Goal: Transaction & Acquisition: Purchase product/service

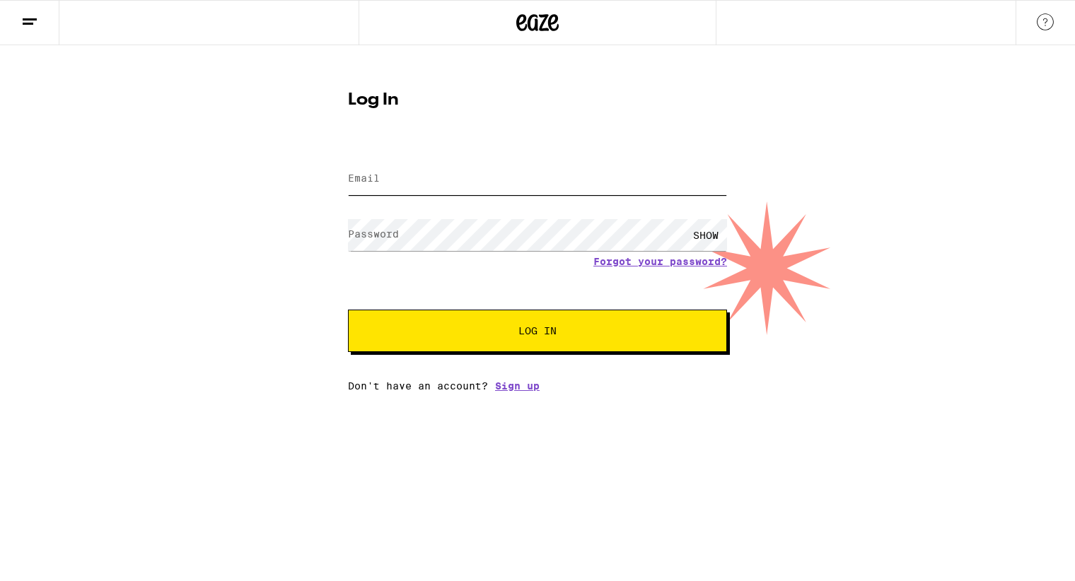
type input "[EMAIL_ADDRESS][DOMAIN_NAME]"
click at [554, 339] on button "Log In" at bounding box center [537, 331] width 379 height 42
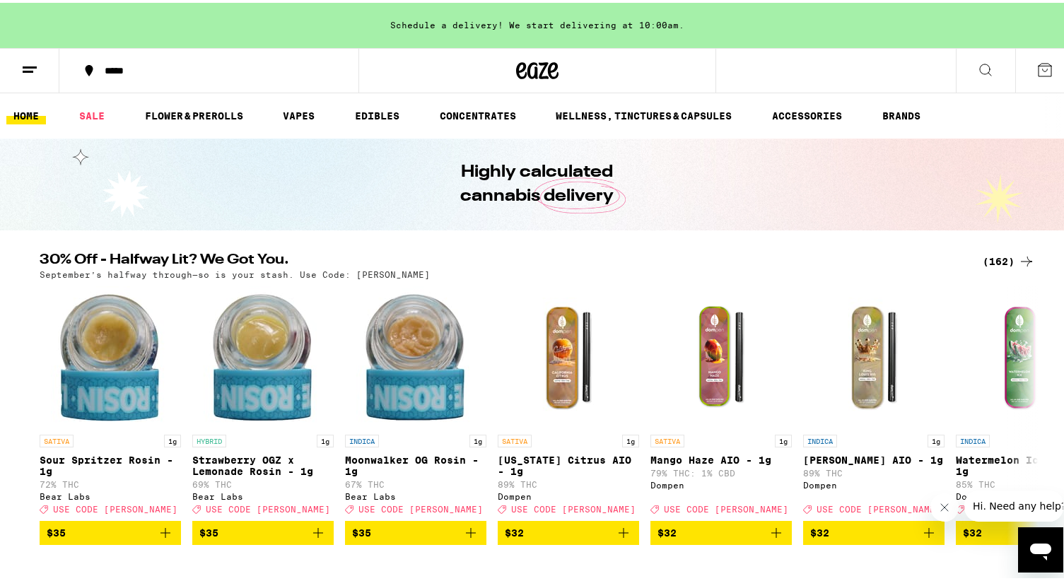
click at [110, 71] on div "*****" at bounding box center [216, 68] width 237 height 10
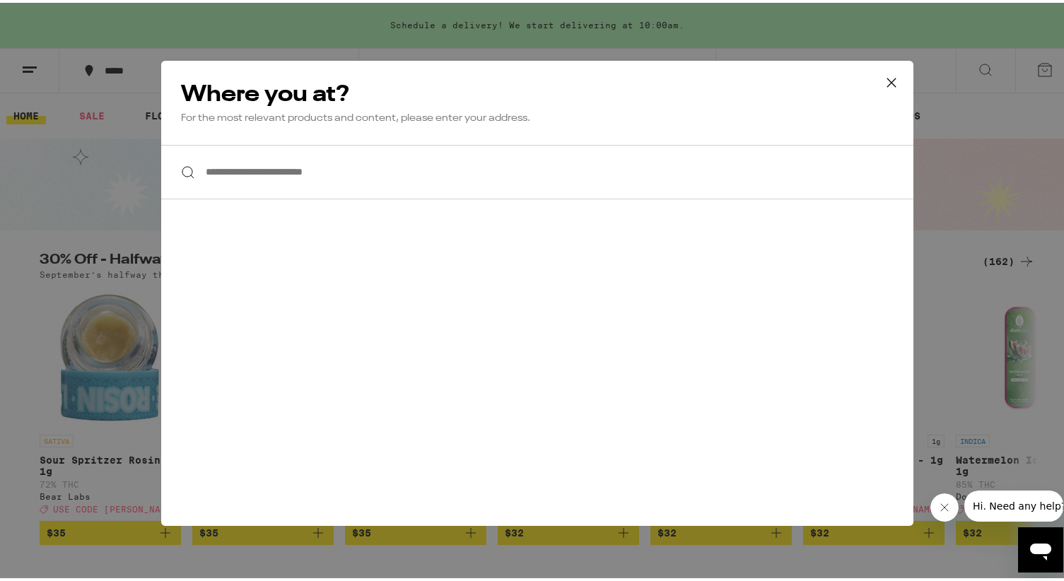
click at [110, 71] on div "**********" at bounding box center [537, 290] width 1075 height 581
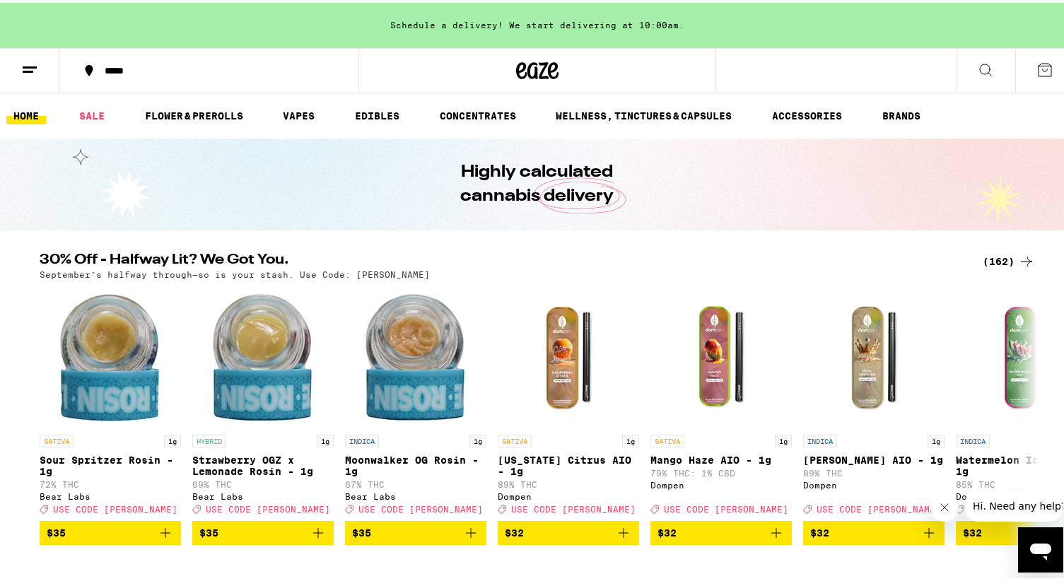
click at [37, 71] on icon at bounding box center [29, 67] width 17 height 17
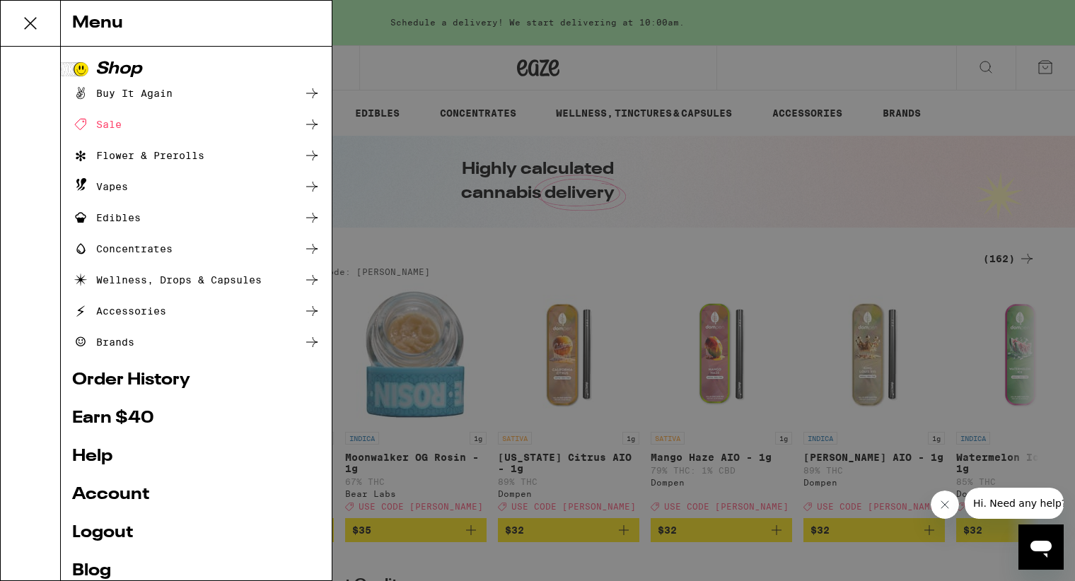
click at [33, 25] on icon at bounding box center [30, 23] width 11 height 11
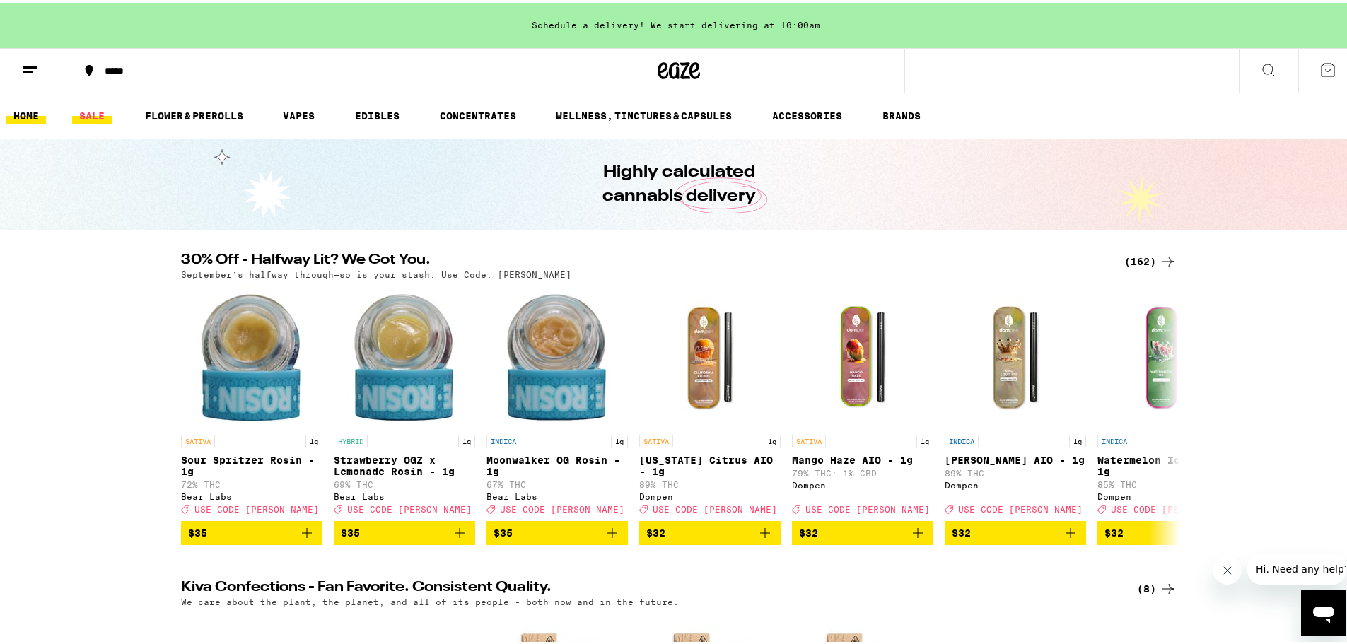
click at [93, 115] on link "SALE" at bounding box center [92, 113] width 40 height 17
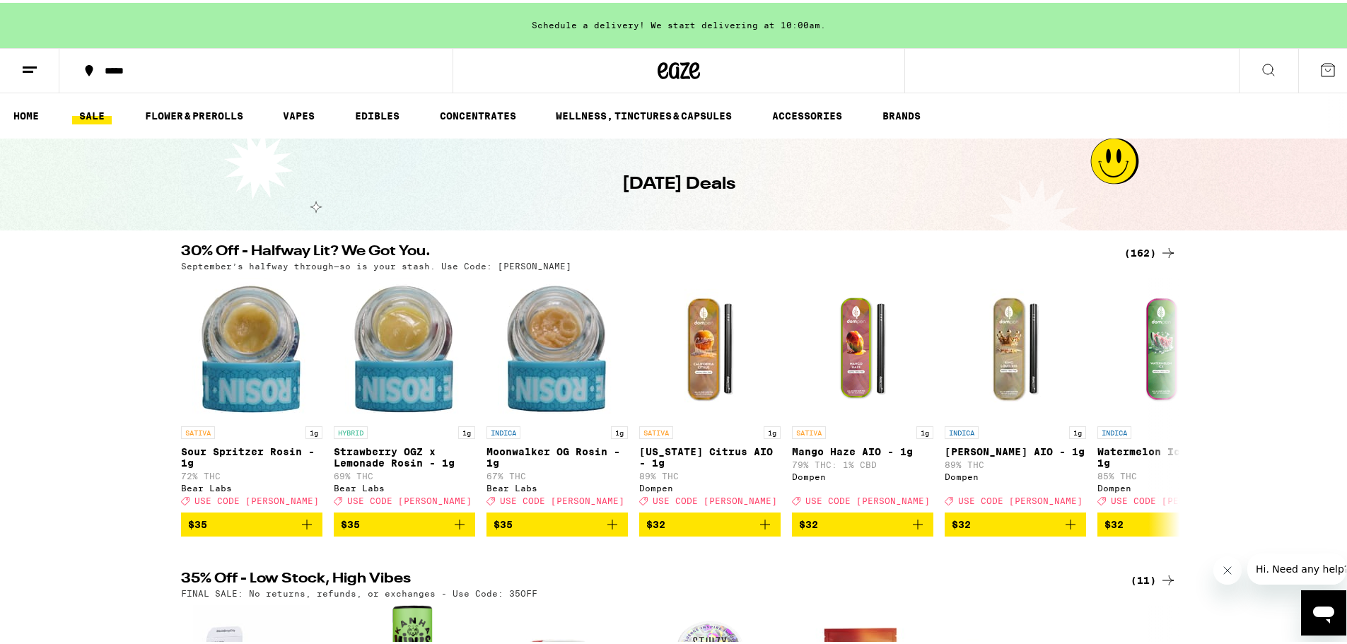
click at [1074, 248] on icon at bounding box center [1168, 250] width 17 height 17
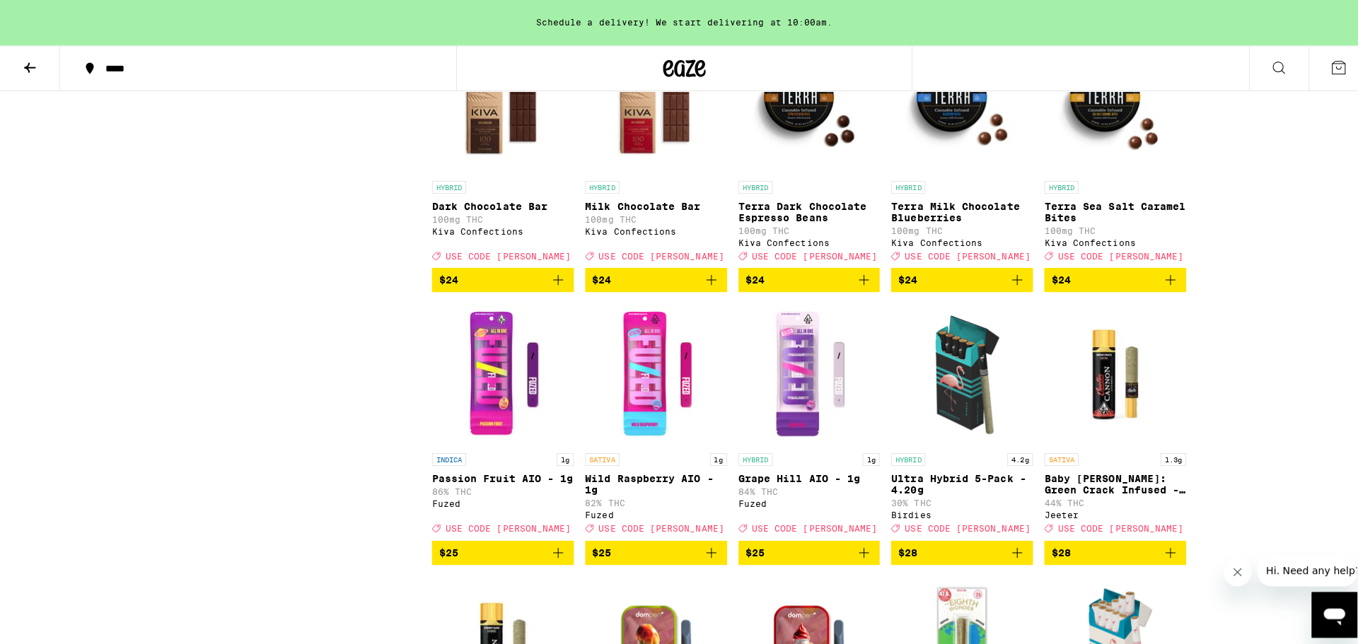
scroll to position [4385, 0]
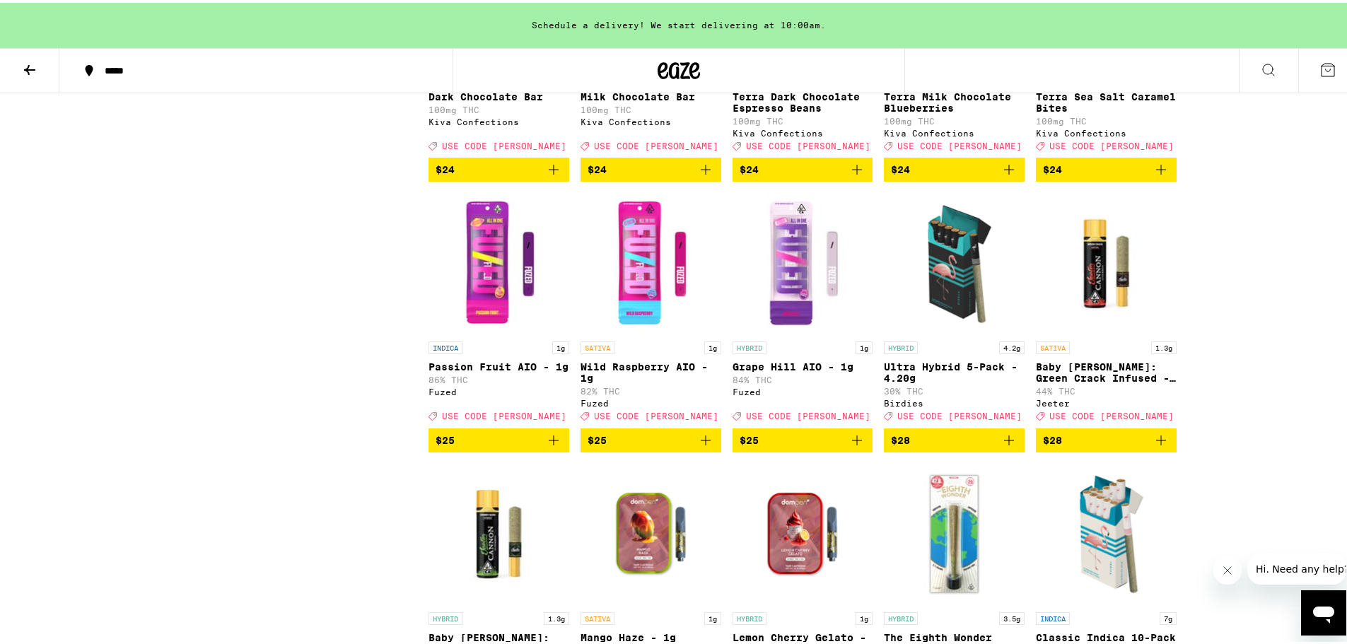
click at [1001, 446] on icon "Add to bag" at bounding box center [1009, 437] width 17 height 17
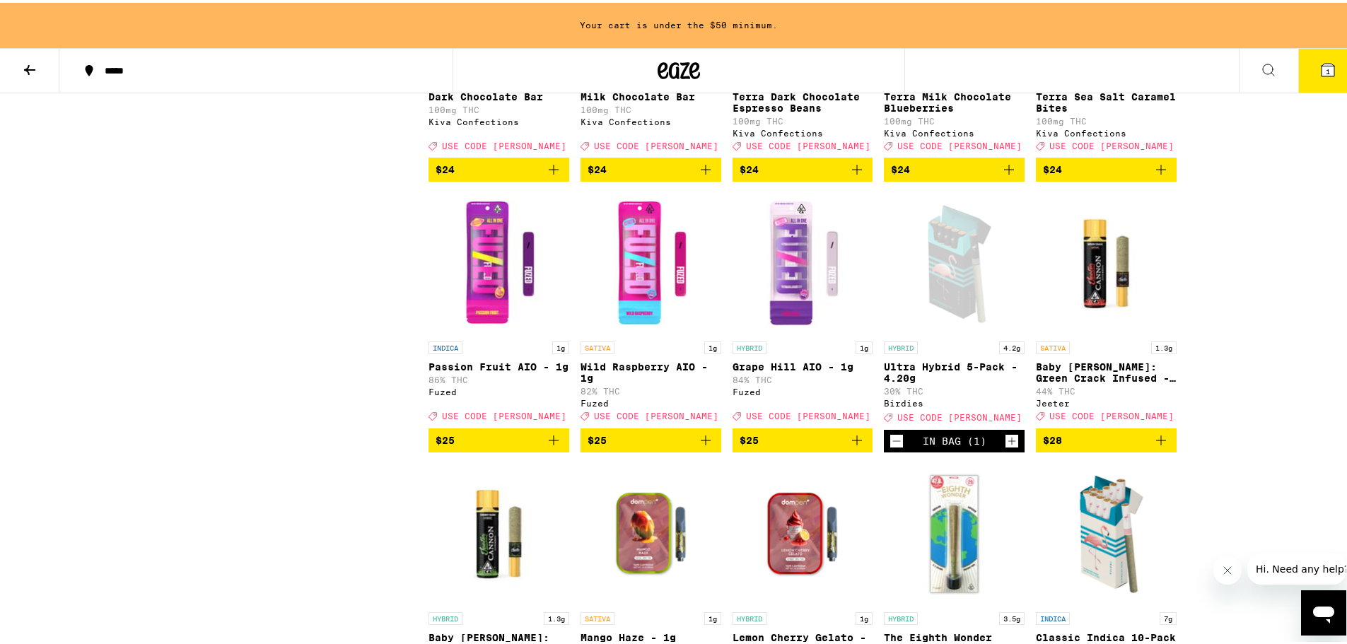
click at [1074, 73] on icon at bounding box center [1328, 67] width 17 height 17
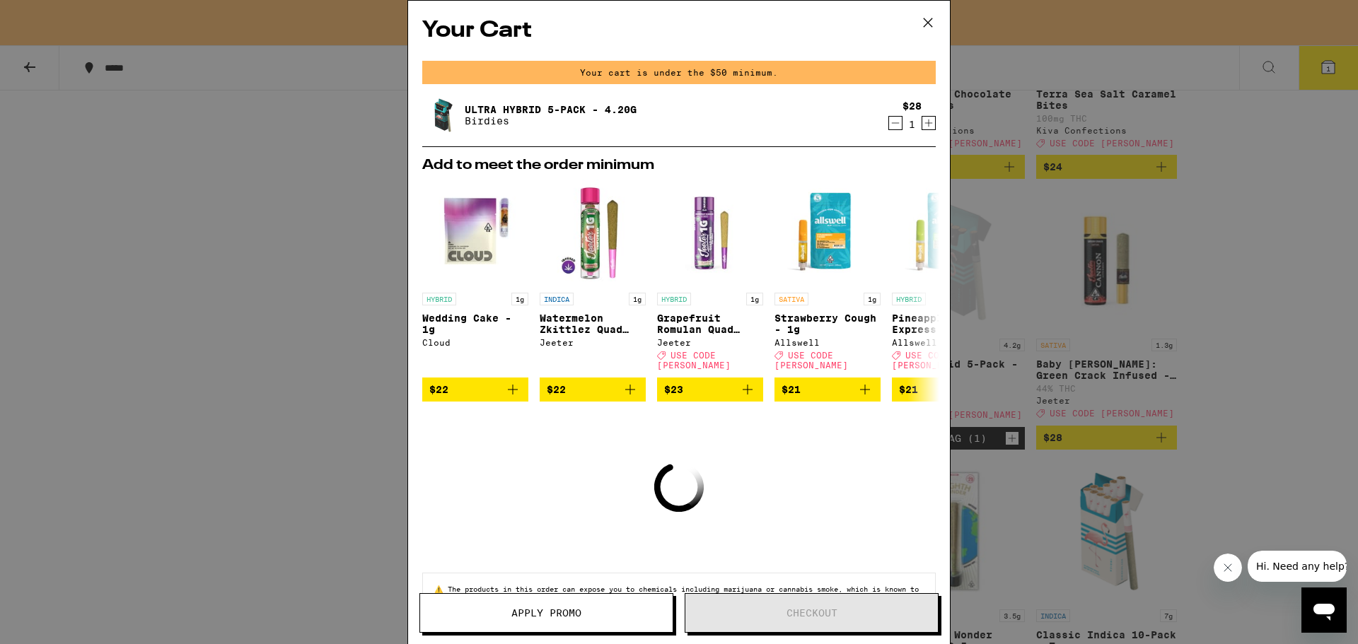
click at [930, 18] on icon at bounding box center [927, 22] width 21 height 21
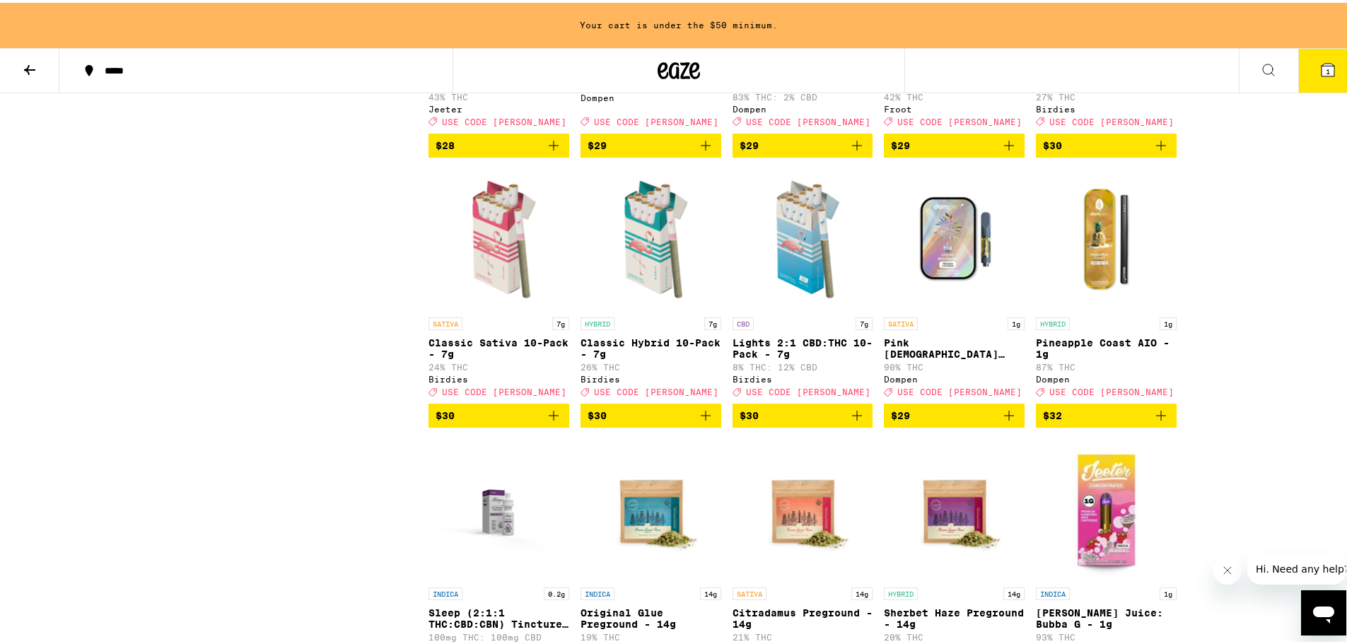
scroll to position [4951, 0]
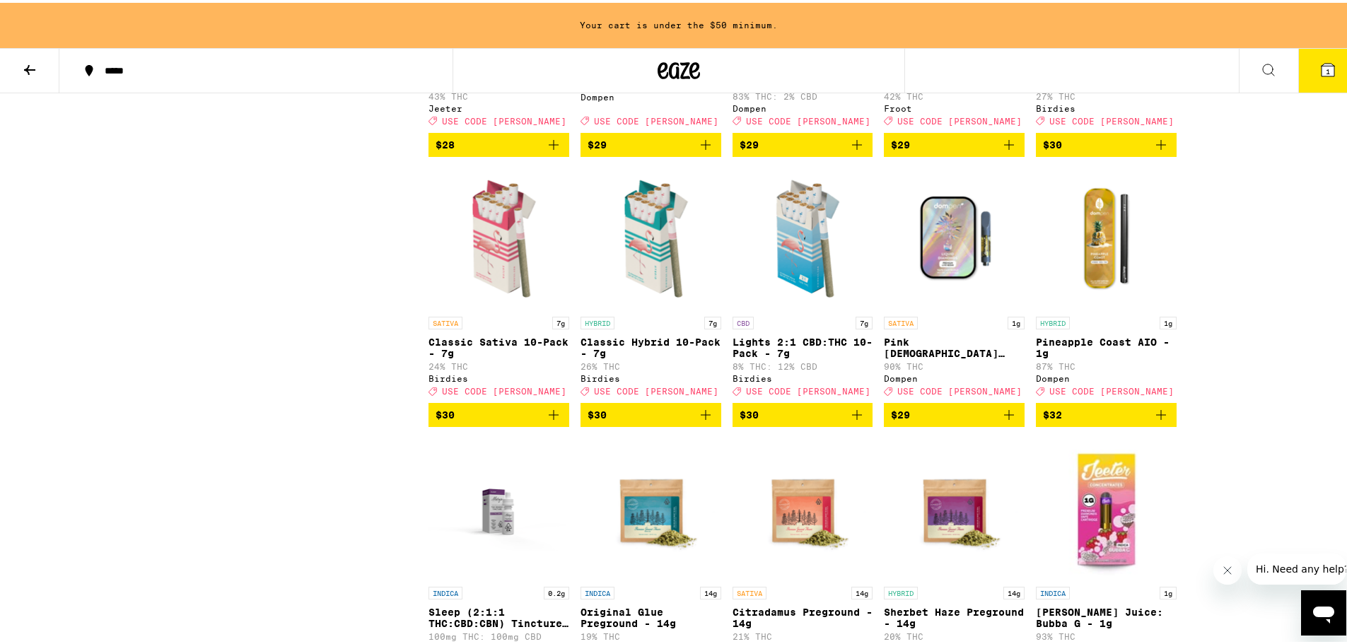
click at [699, 421] on icon "Add to bag" at bounding box center [705, 412] width 17 height 17
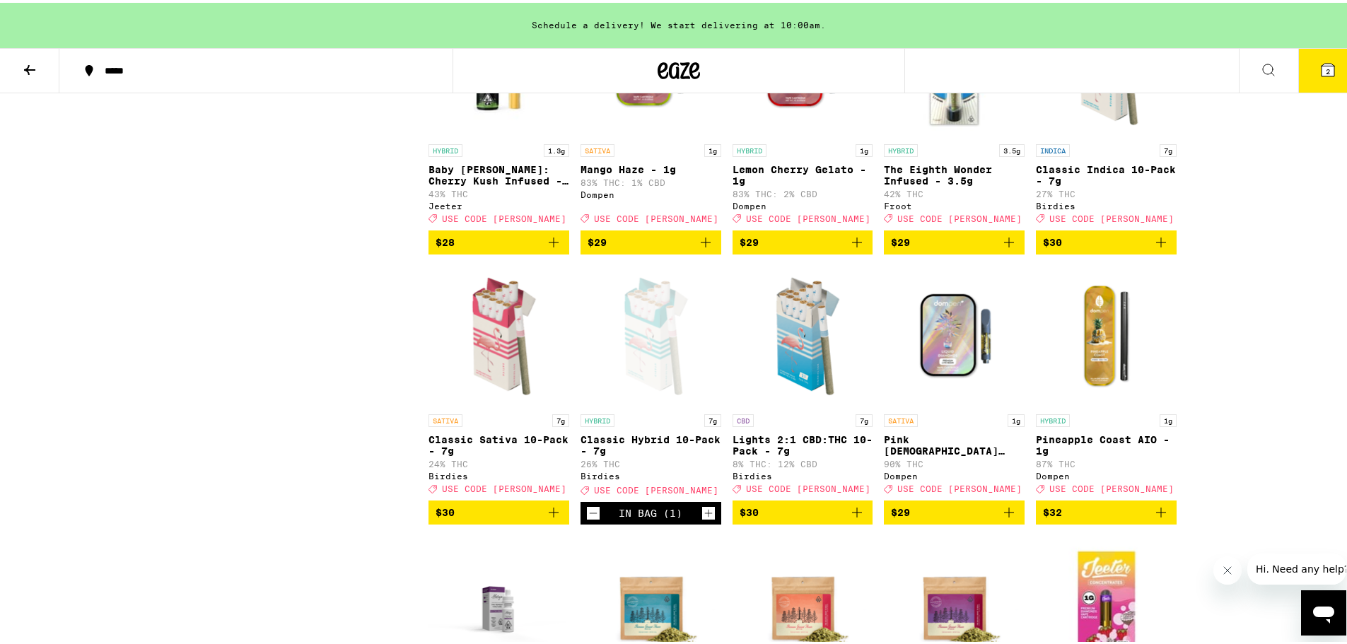
scroll to position [4668, 0]
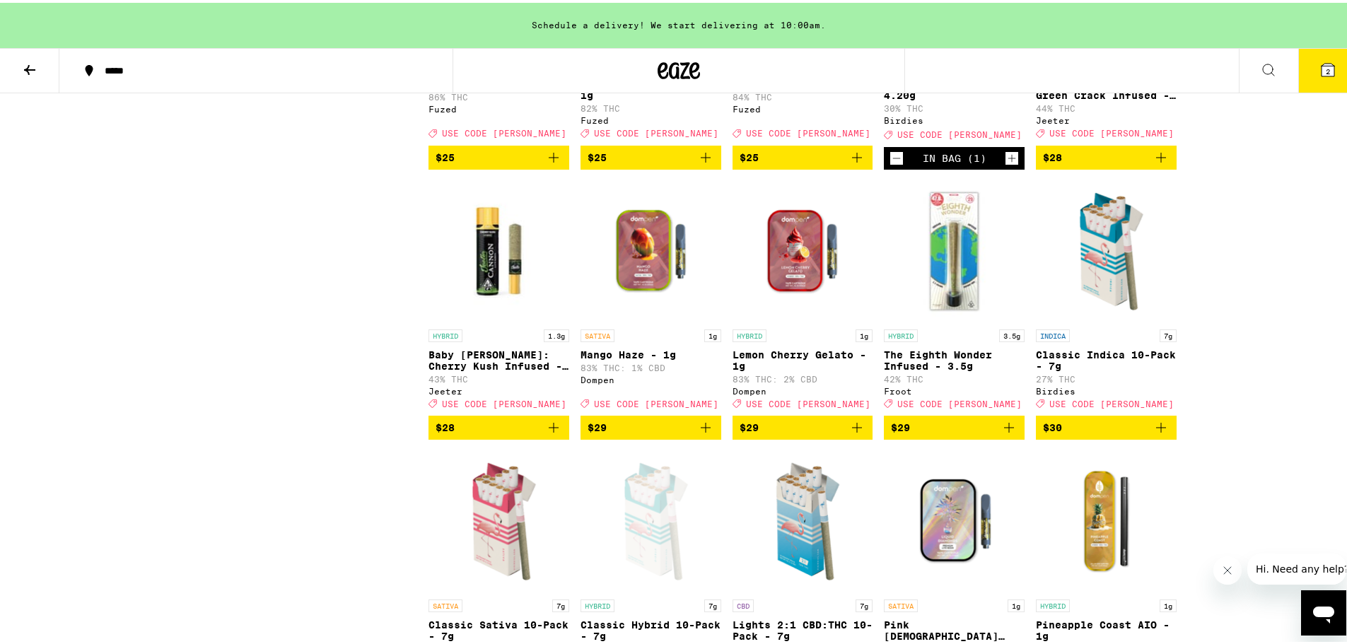
click at [890, 164] on icon "Decrement" at bounding box center [896, 155] width 13 height 17
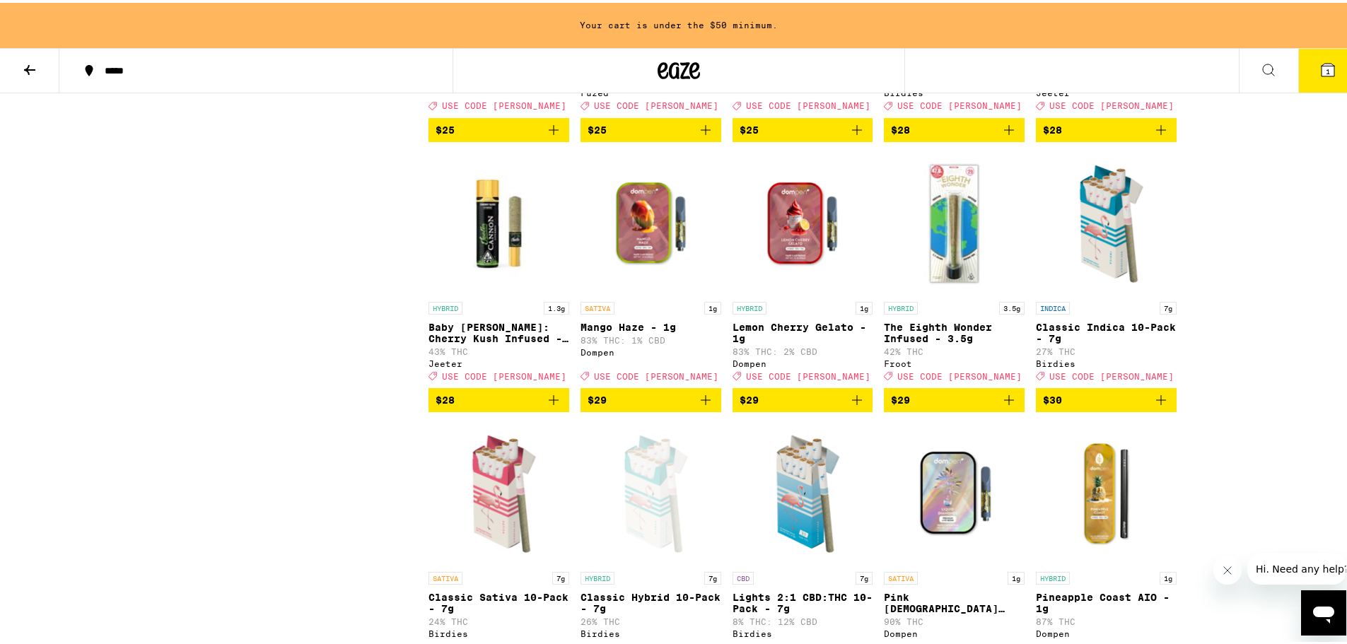
scroll to position [0, 0]
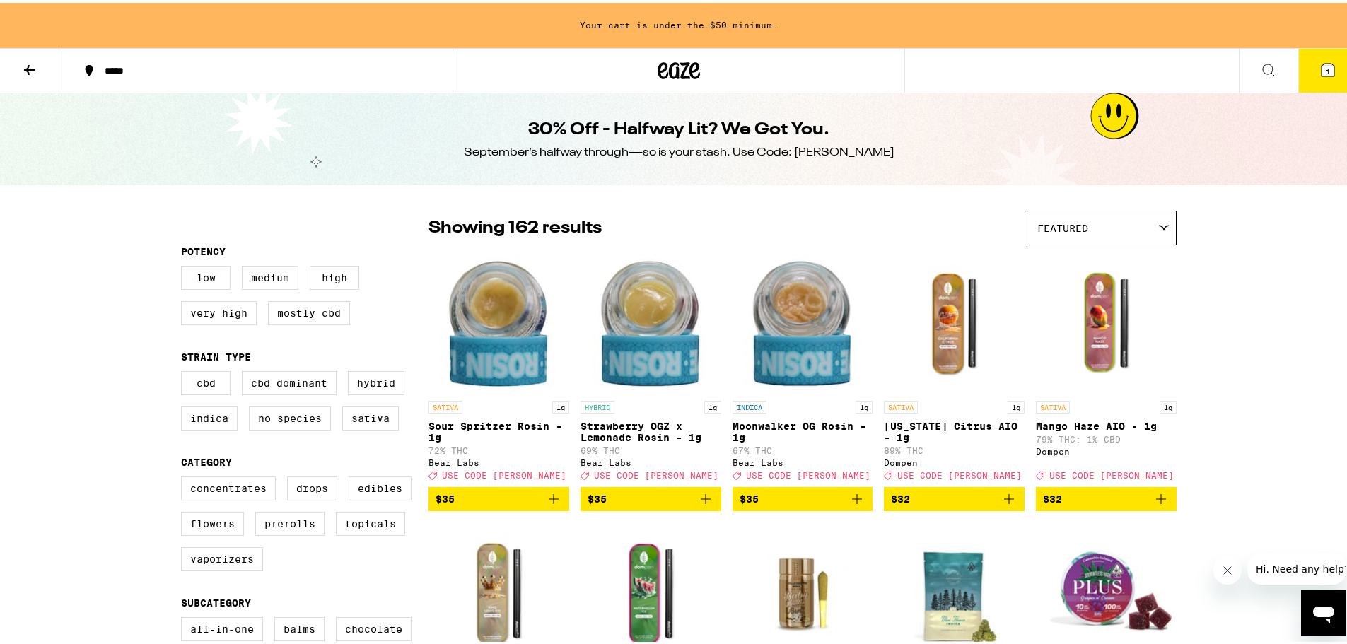
click at [35, 64] on icon at bounding box center [29, 67] width 17 height 17
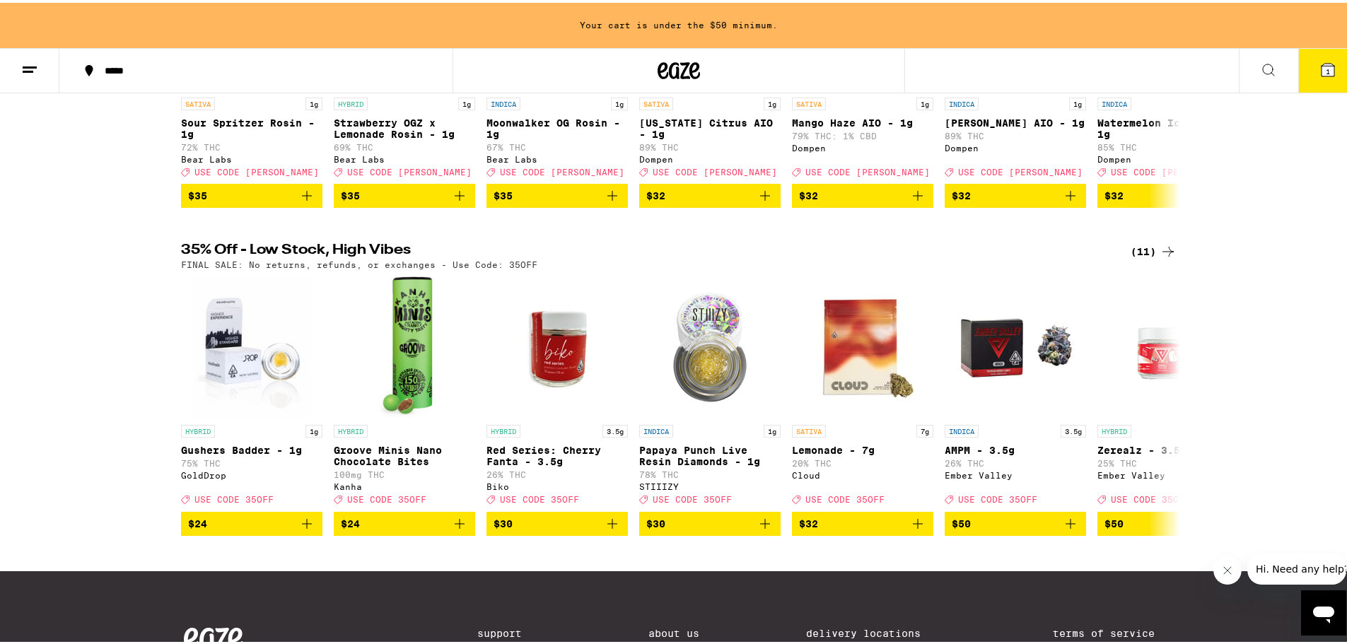
scroll to position [354, 0]
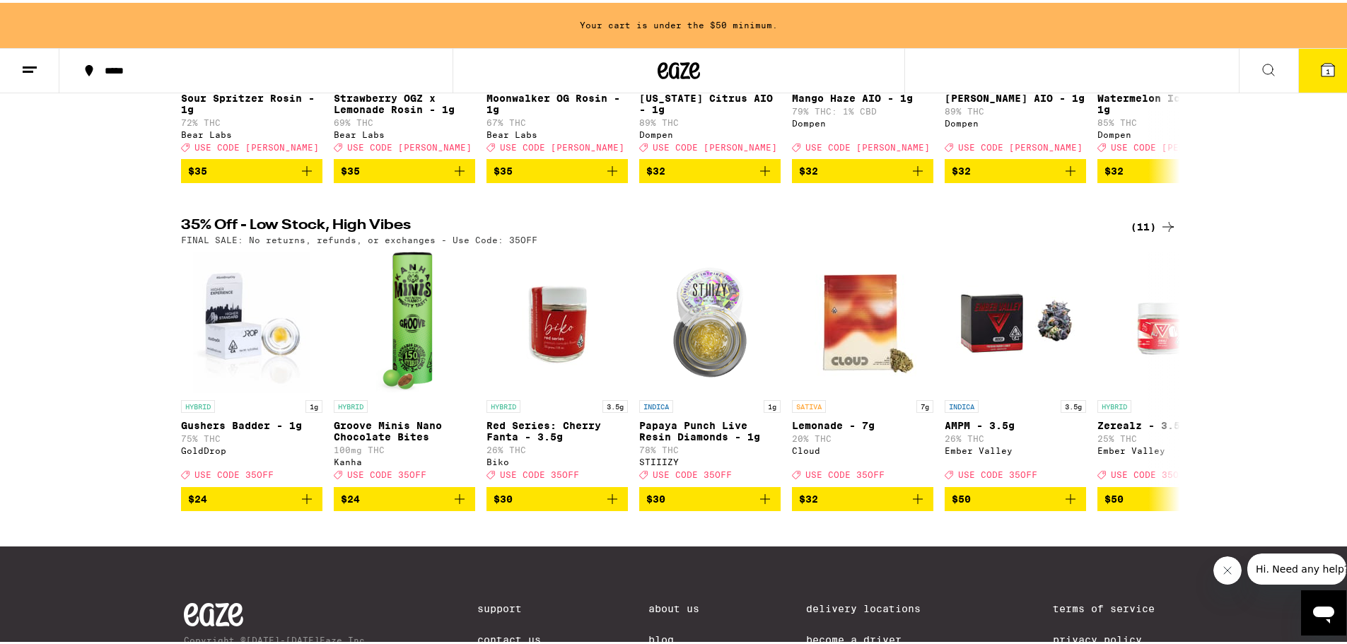
click at [1074, 231] on div "(11)" at bounding box center [1154, 224] width 46 height 17
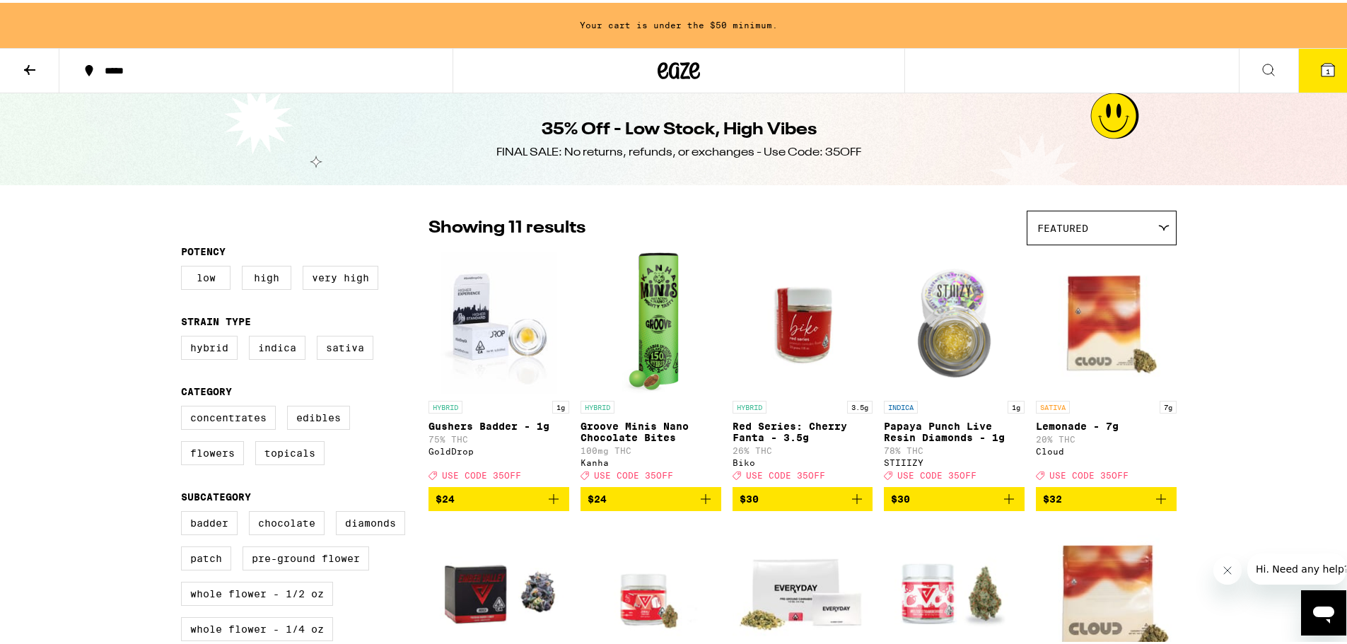
click at [21, 61] on button at bounding box center [29, 68] width 59 height 45
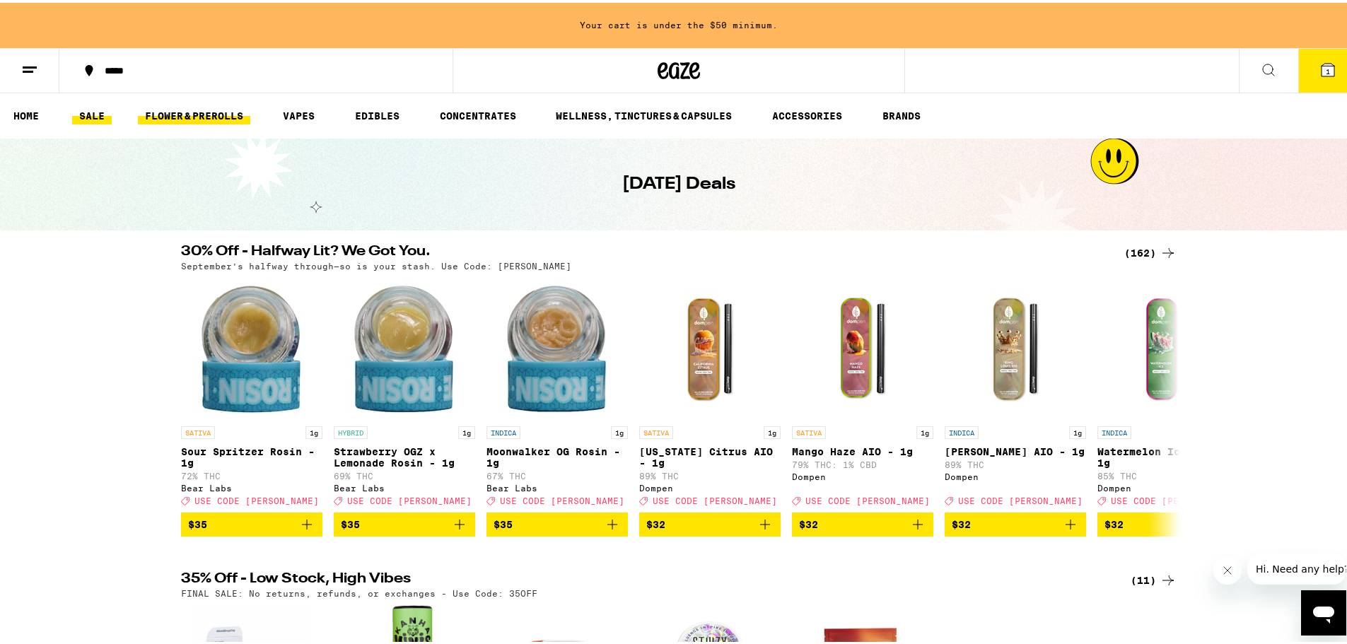
click at [195, 113] on link "FLOWER & PREROLLS" at bounding box center [194, 113] width 112 height 17
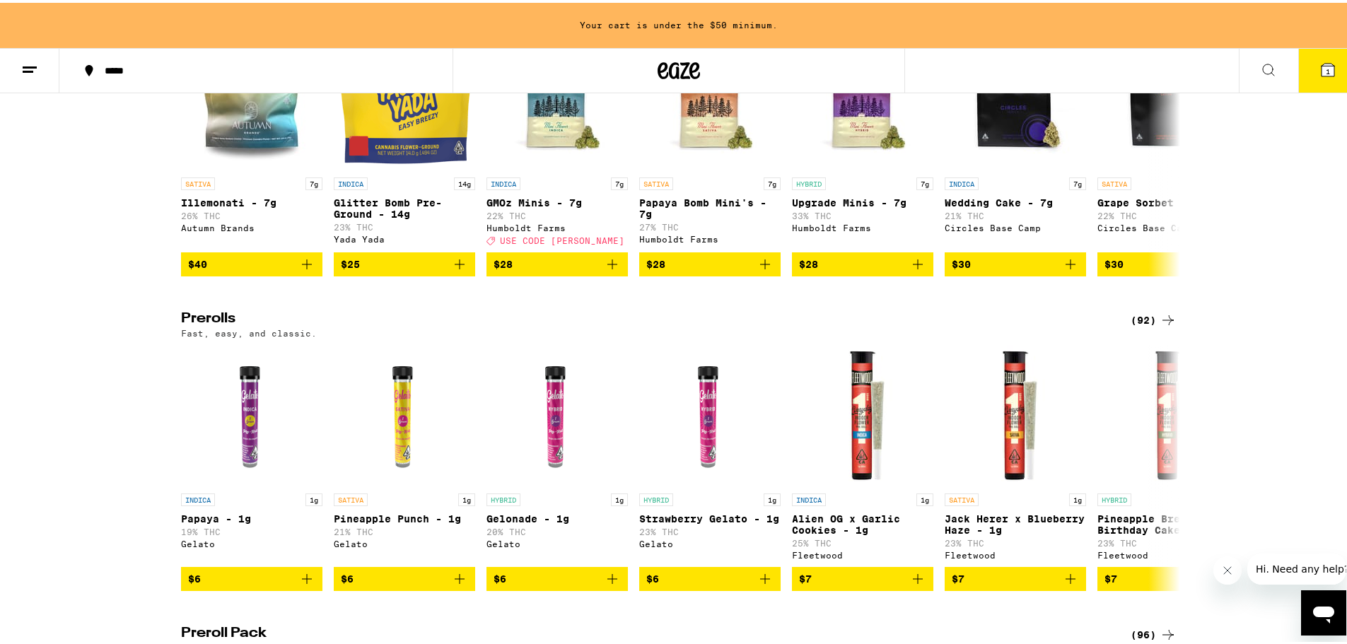
scroll to position [566, 0]
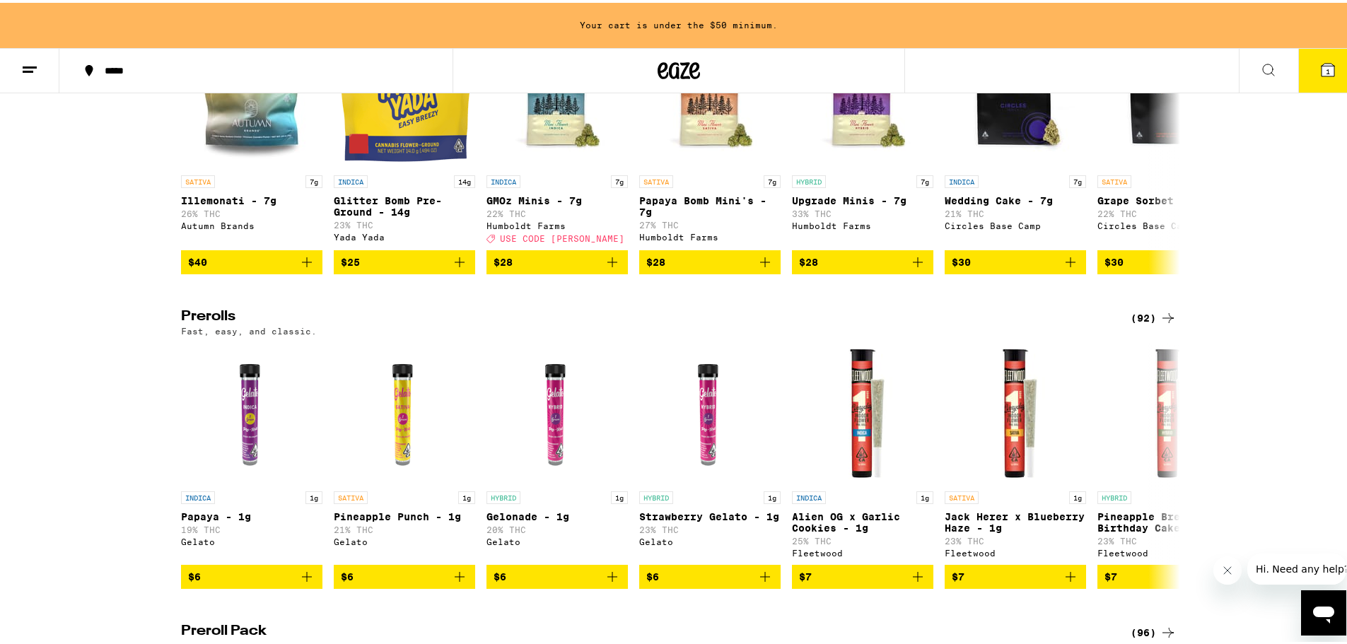
click at [1074, 324] on div "(92)" at bounding box center [1154, 315] width 46 height 17
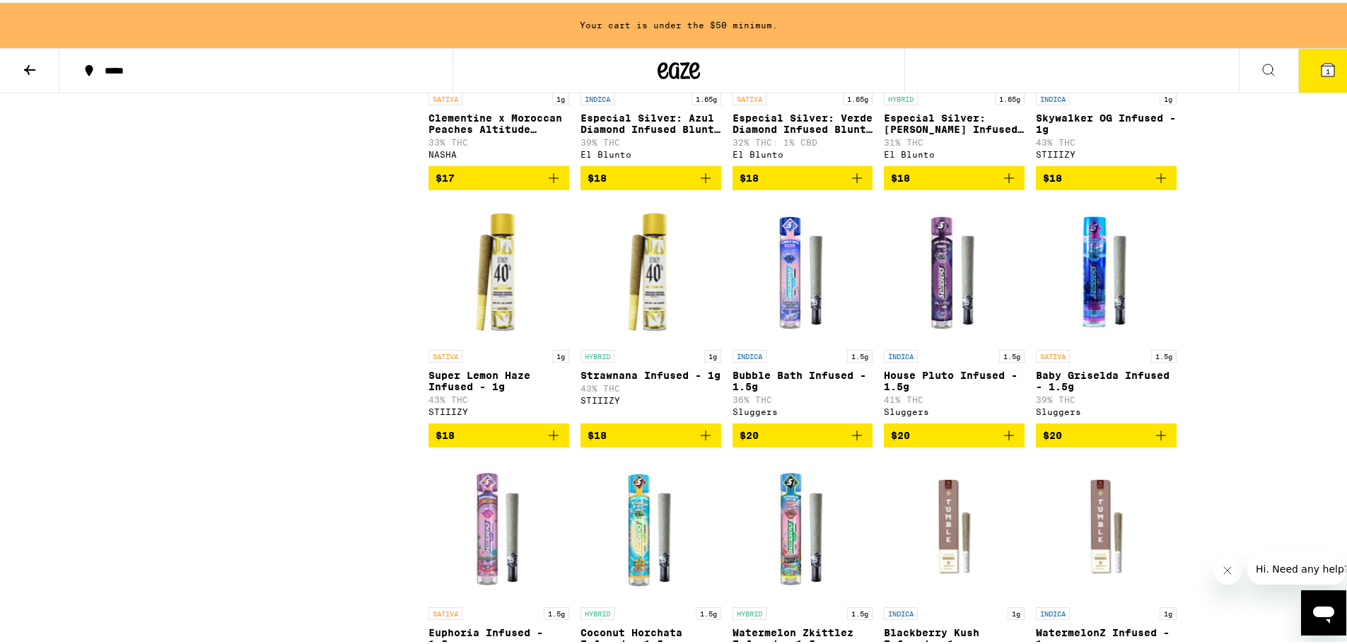
scroll to position [2900, 0]
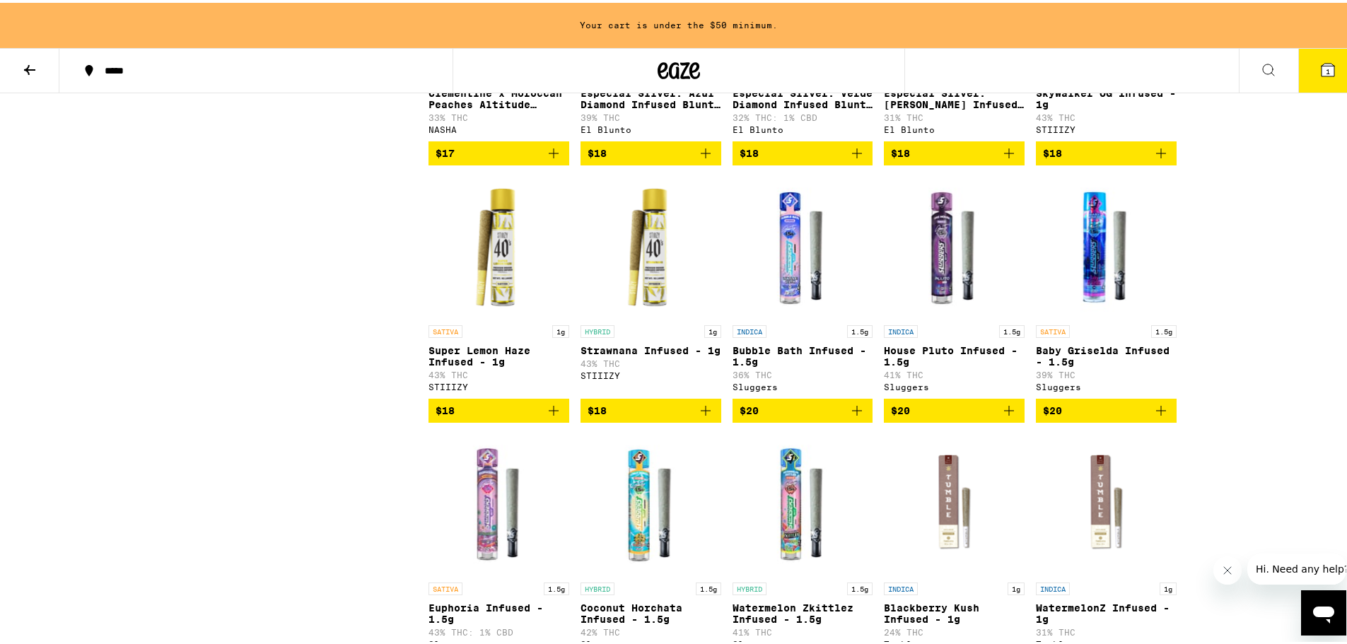
click at [701, 413] on icon "Add to bag" at bounding box center [706, 408] width 10 height 10
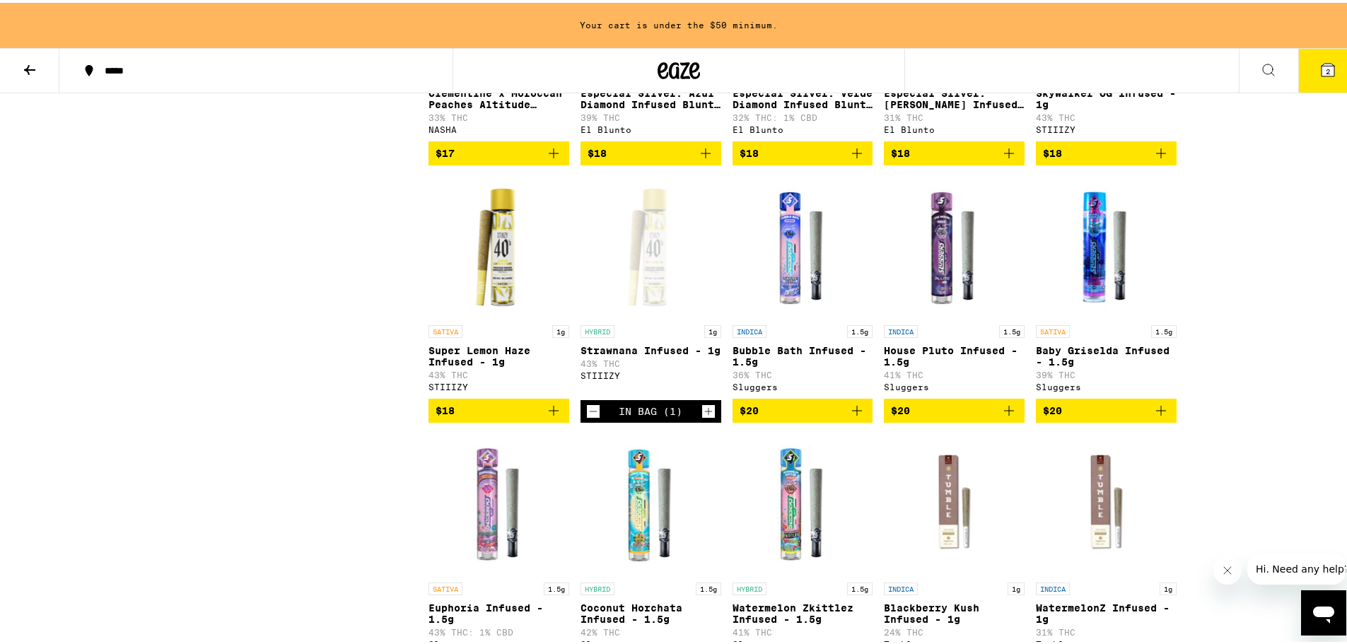
click at [35, 61] on icon at bounding box center [29, 67] width 17 height 17
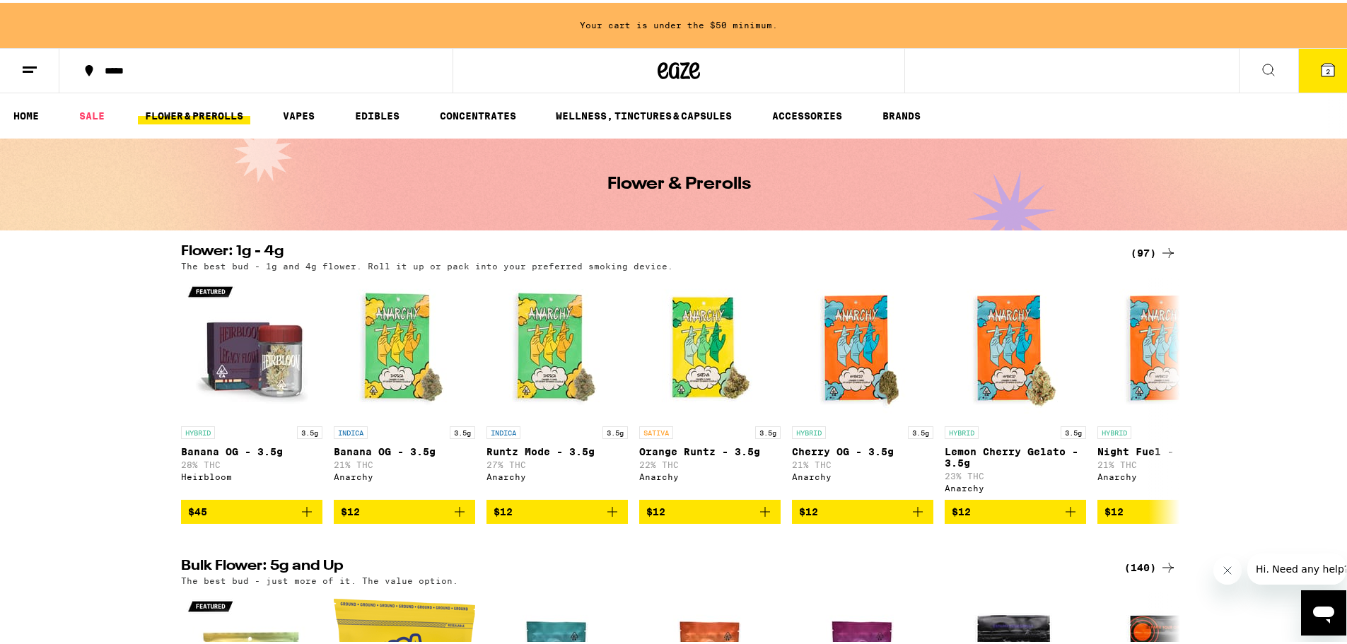
click at [198, 112] on link "FLOWER & PREROLLS" at bounding box center [194, 113] width 112 height 17
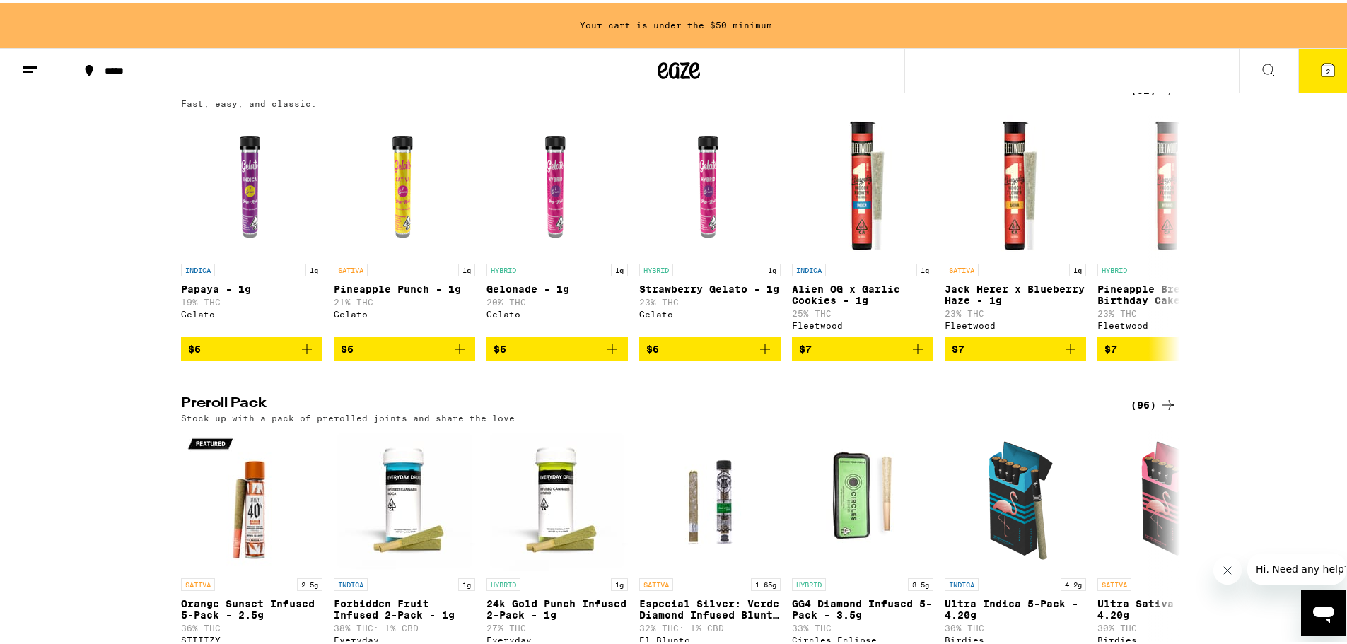
scroll to position [849, 0]
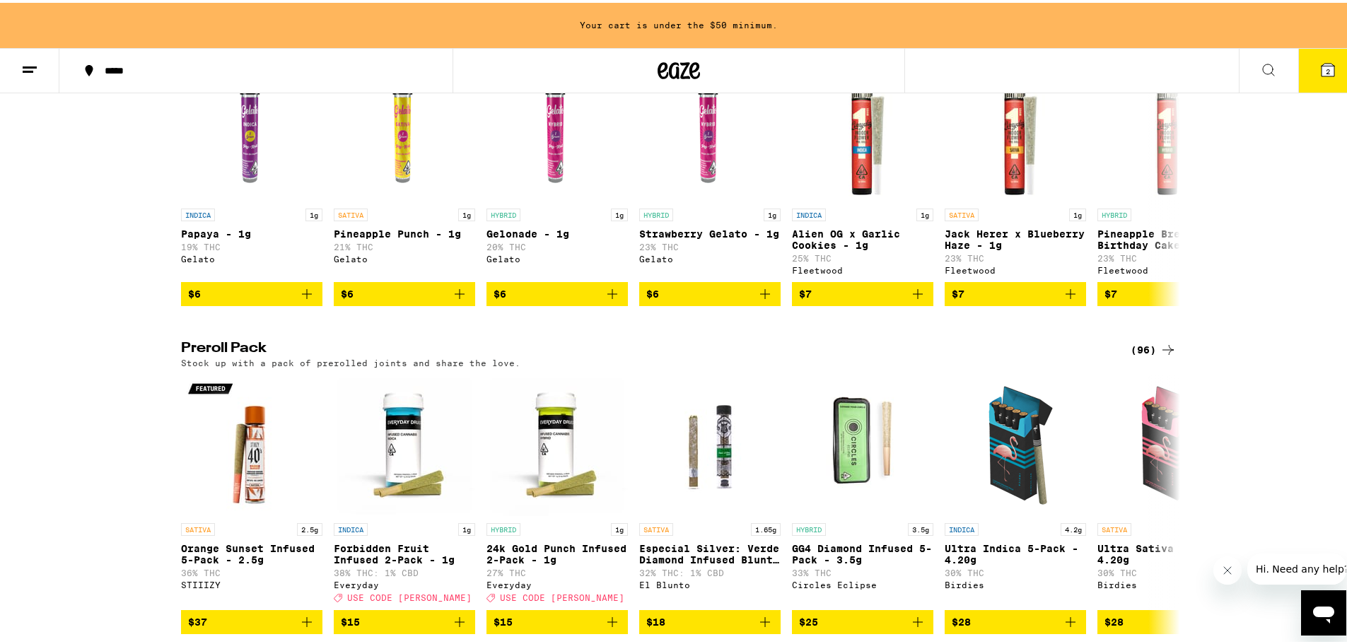
click at [1074, 356] on div "(96)" at bounding box center [1154, 347] width 46 height 17
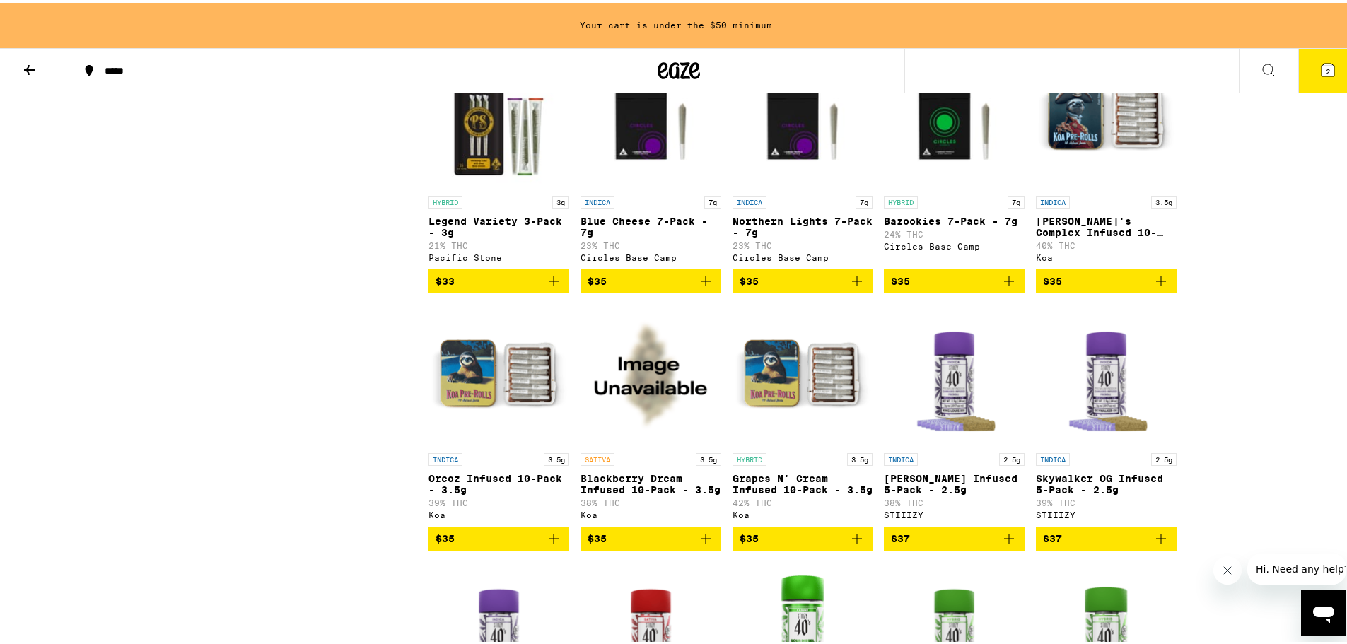
scroll to position [1556, 0]
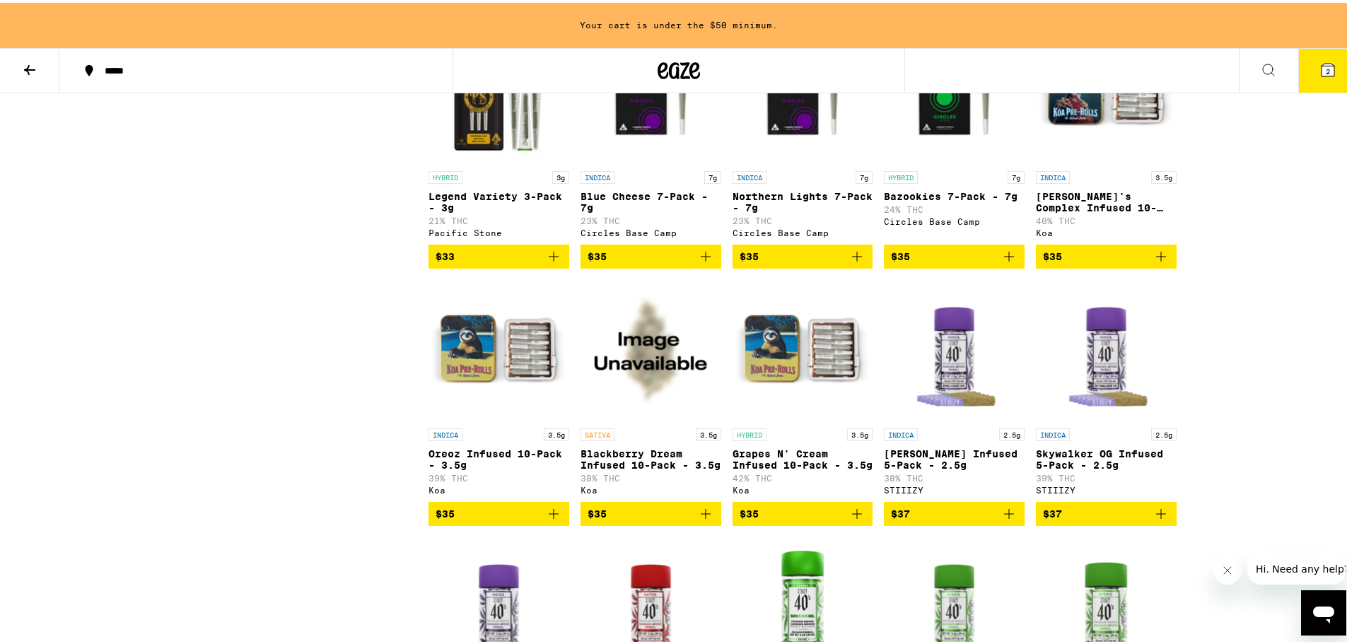
click at [852, 520] on icon "Add to bag" at bounding box center [857, 511] width 17 height 17
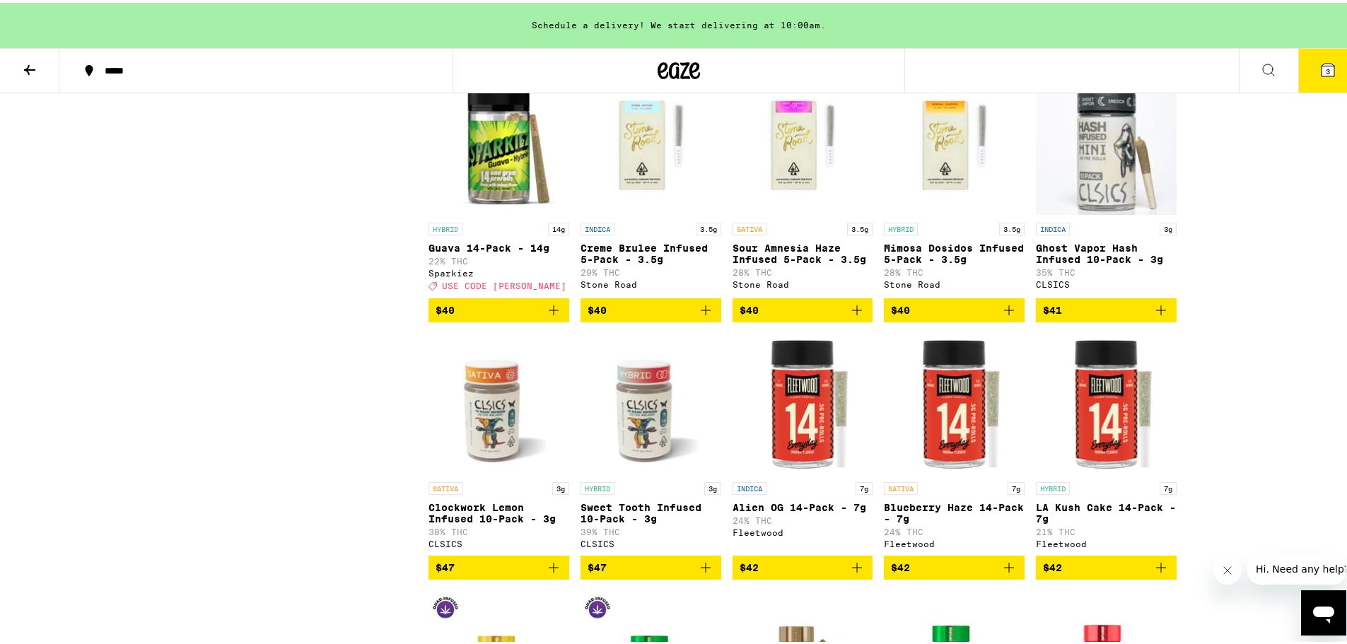
scroll to position [3326, 0]
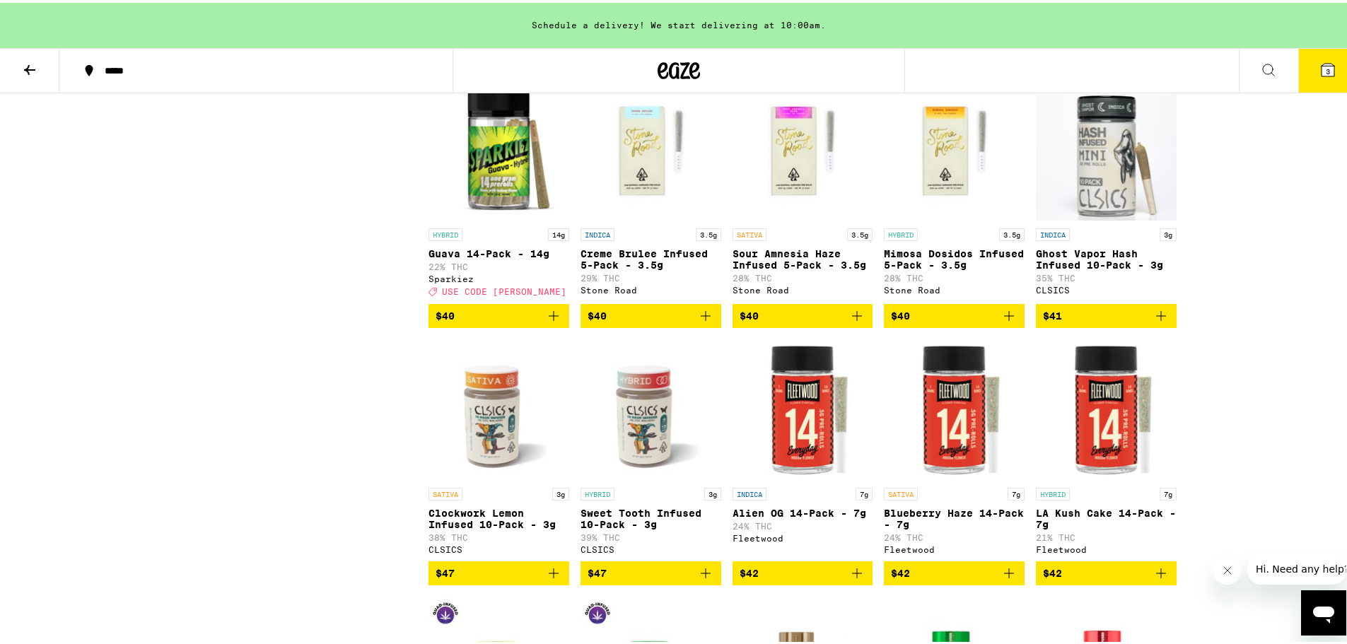
click at [545, 322] on icon "Add to bag" at bounding box center [553, 313] width 17 height 17
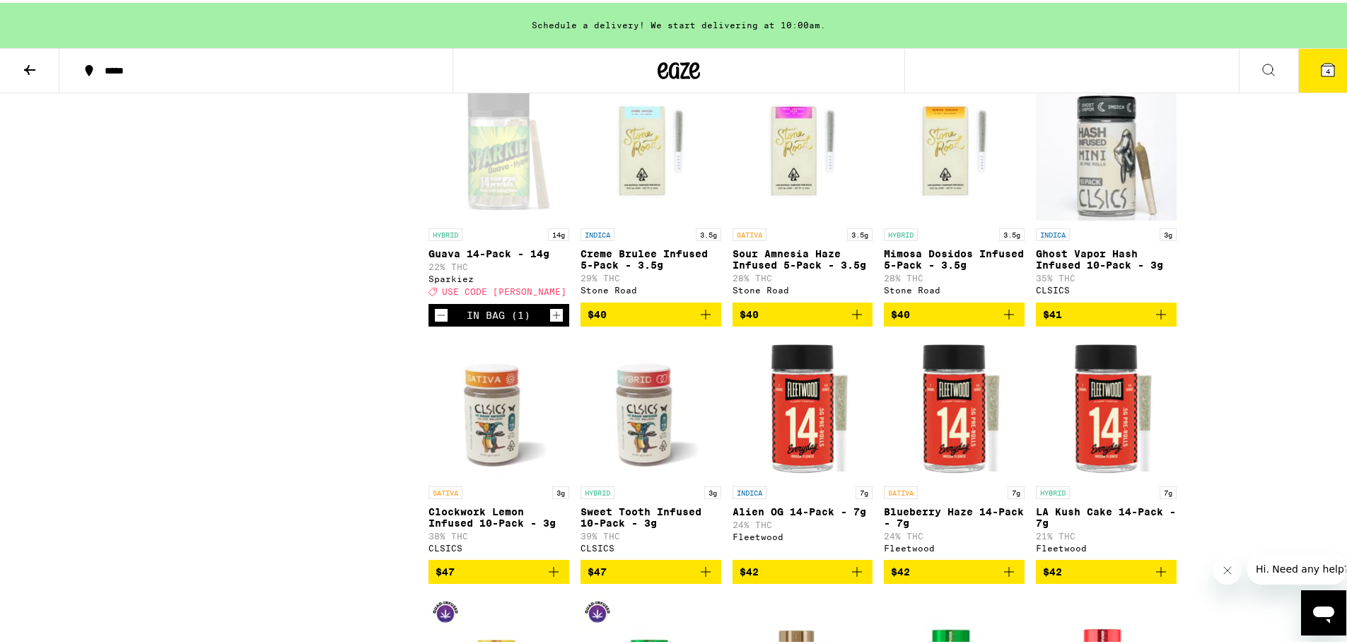
click at [1074, 64] on span "4" at bounding box center [1328, 68] width 4 height 8
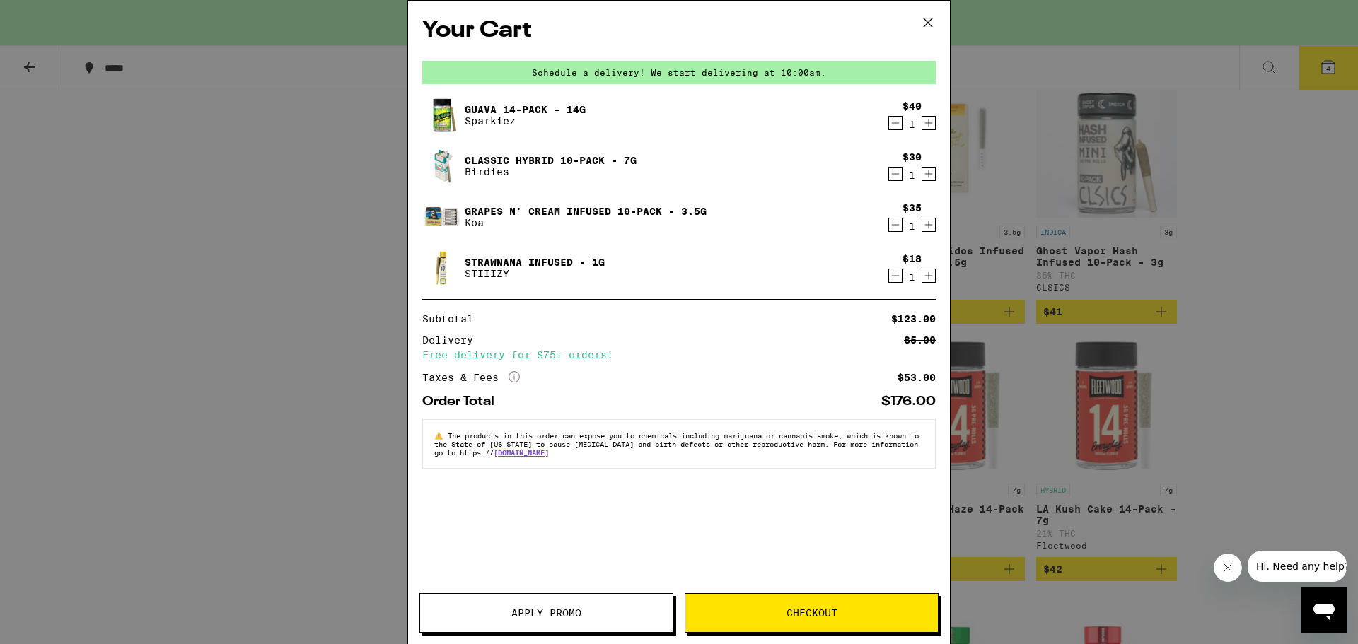
click at [535, 581] on span "Apply Promo" at bounding box center [546, 613] width 70 height 10
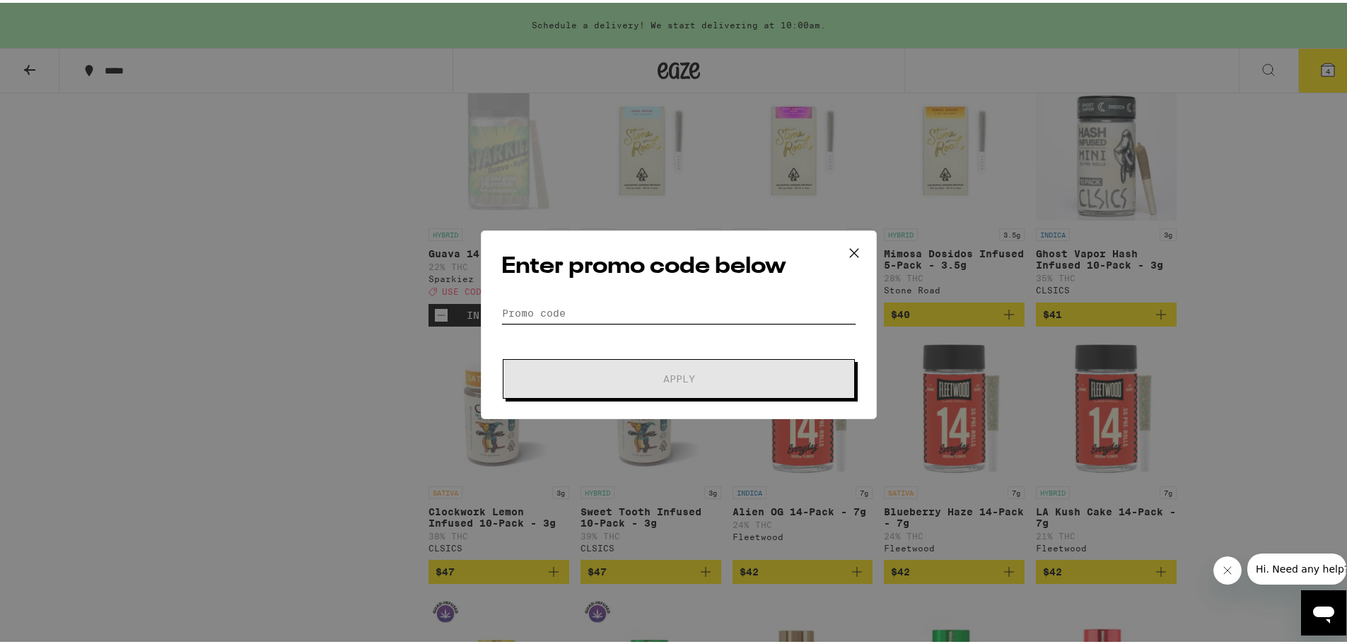
click at [631, 301] on input "Promo Code" at bounding box center [678, 310] width 355 height 21
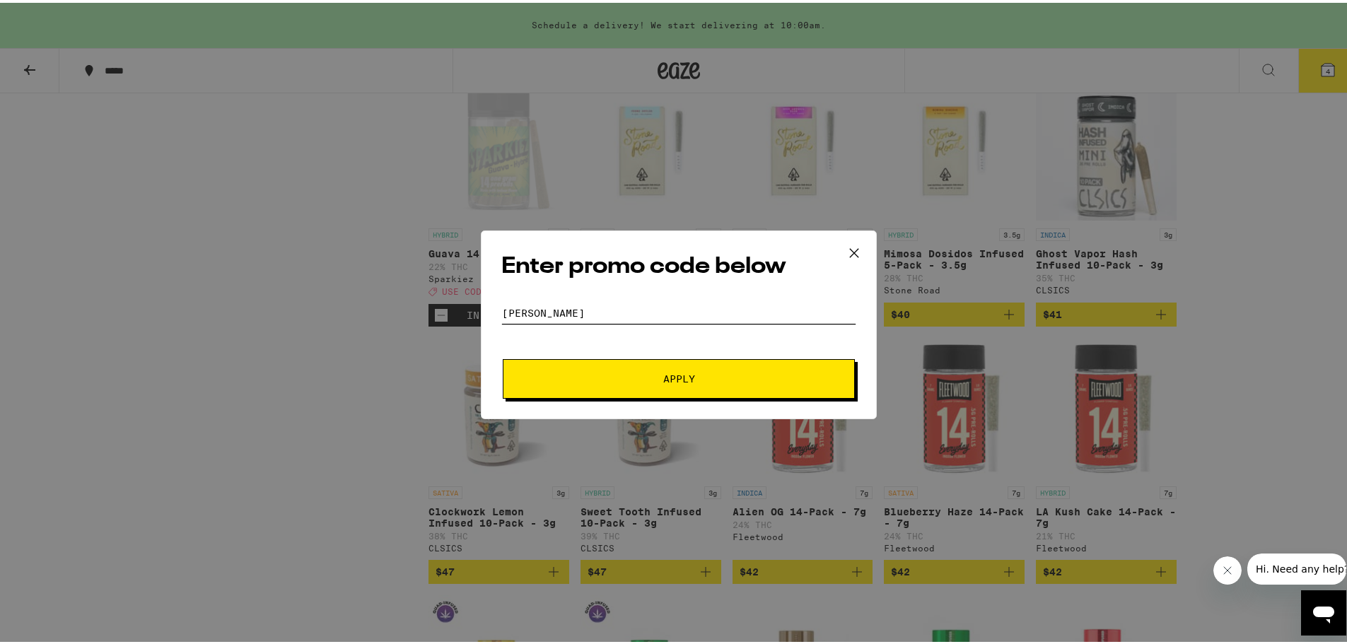
type input "[PERSON_NAME]"
click at [672, 371] on span "Apply" at bounding box center [679, 376] width 32 height 10
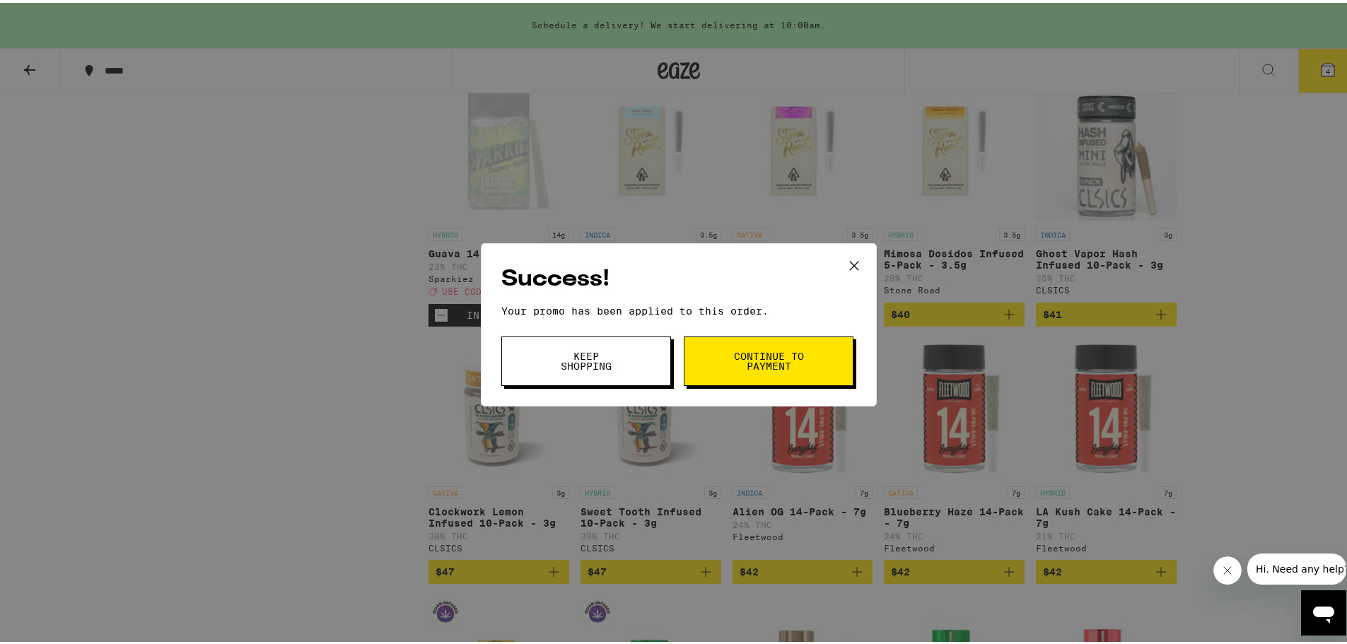
click at [760, 350] on span "Continue to payment" at bounding box center [769, 359] width 72 height 20
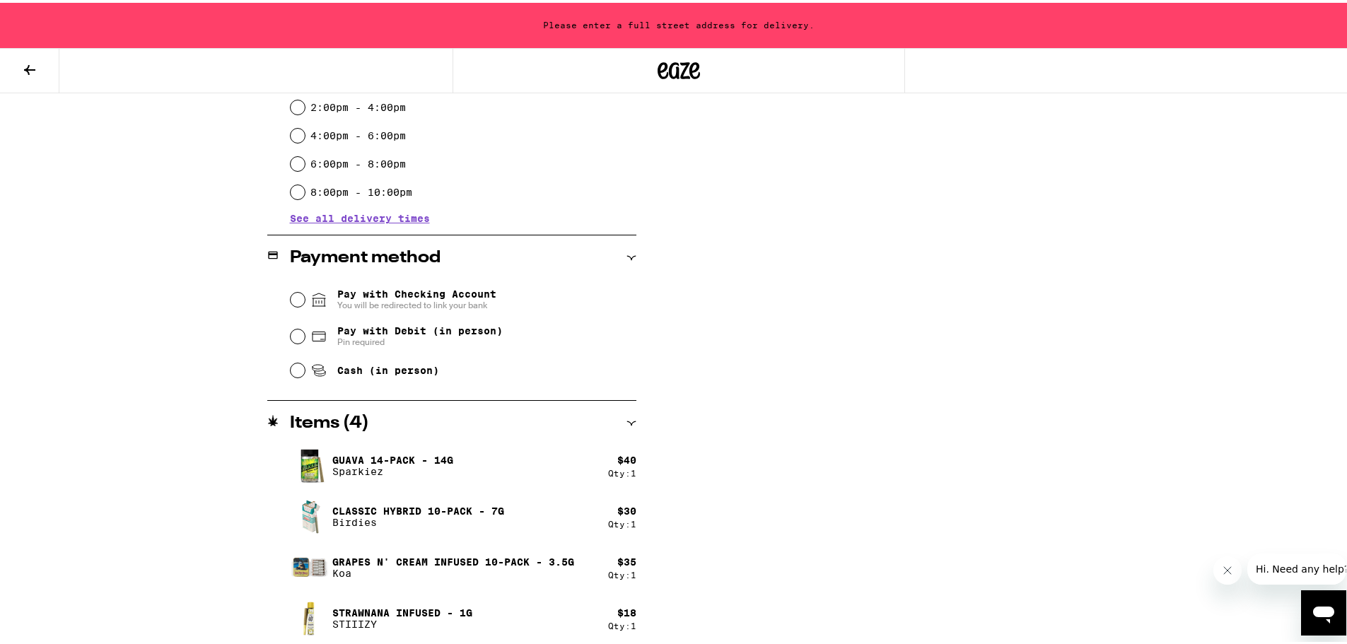
scroll to position [440, 0]
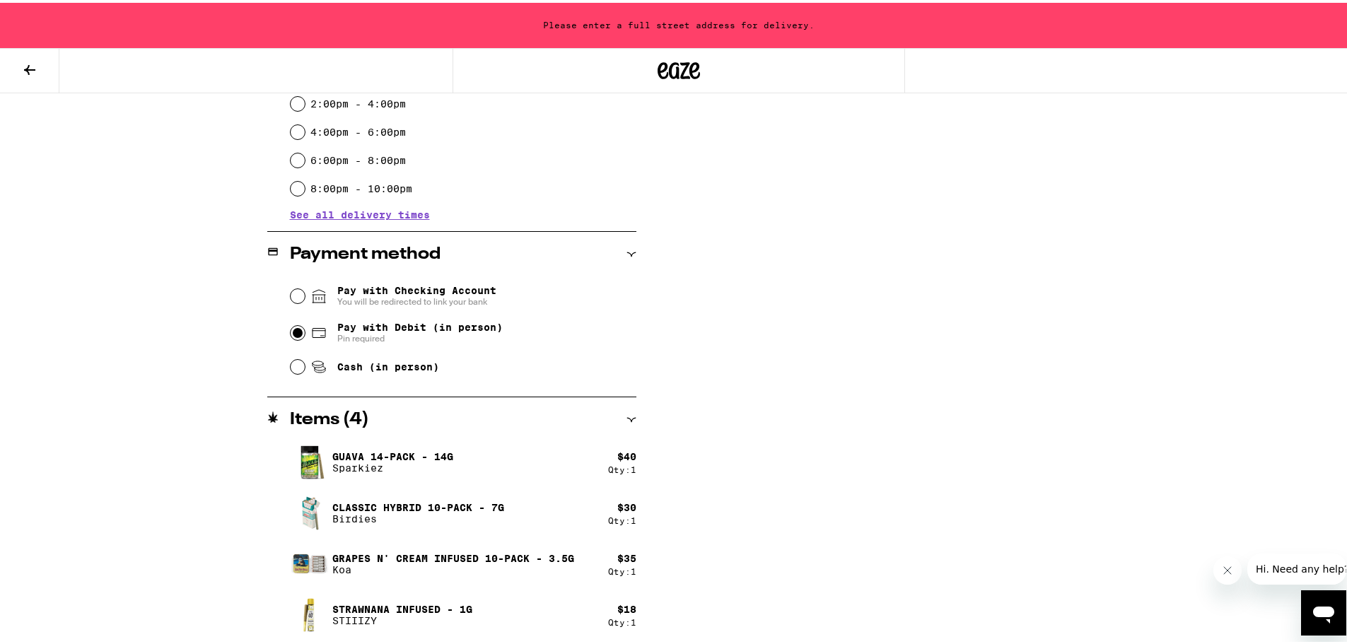
click at [298, 331] on input "Pay with Debit (in person) Pin required" at bounding box center [298, 330] width 14 height 14
radio input "true"
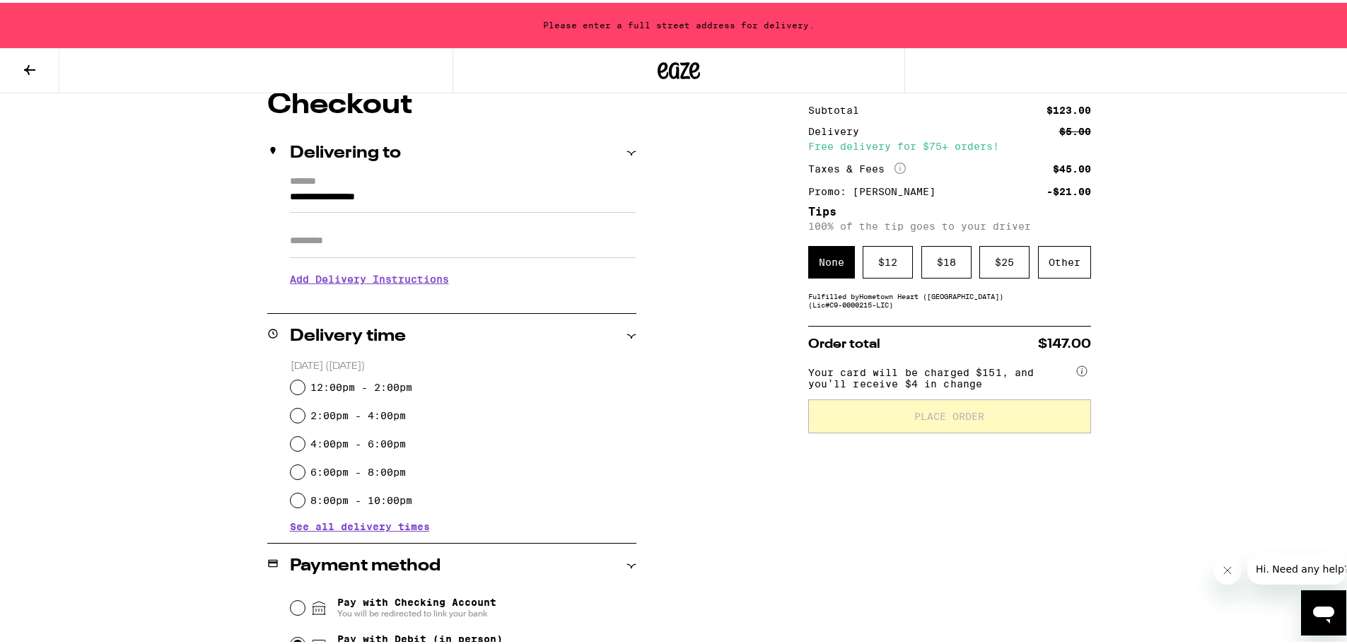
scroll to position [86, 0]
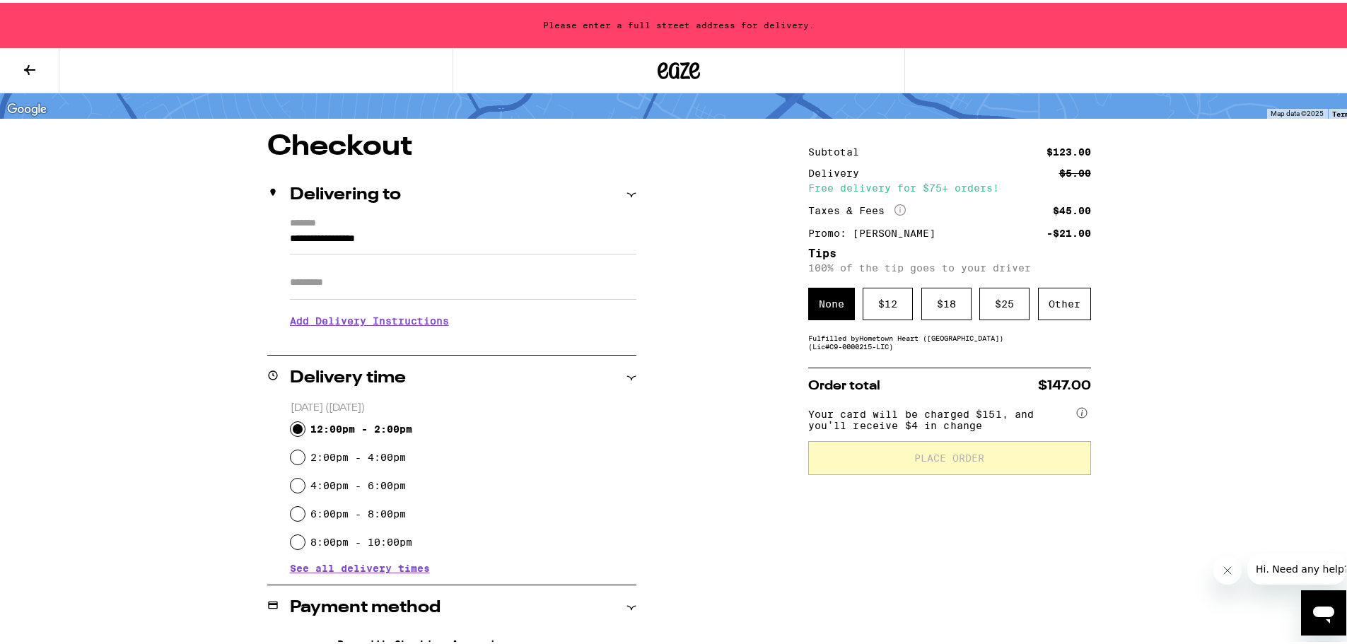
click at [293, 424] on input "12:00pm - 2:00pm" at bounding box center [298, 426] width 14 height 14
radio input "true"
click at [1064, 300] on div "Other" at bounding box center [1064, 301] width 53 height 33
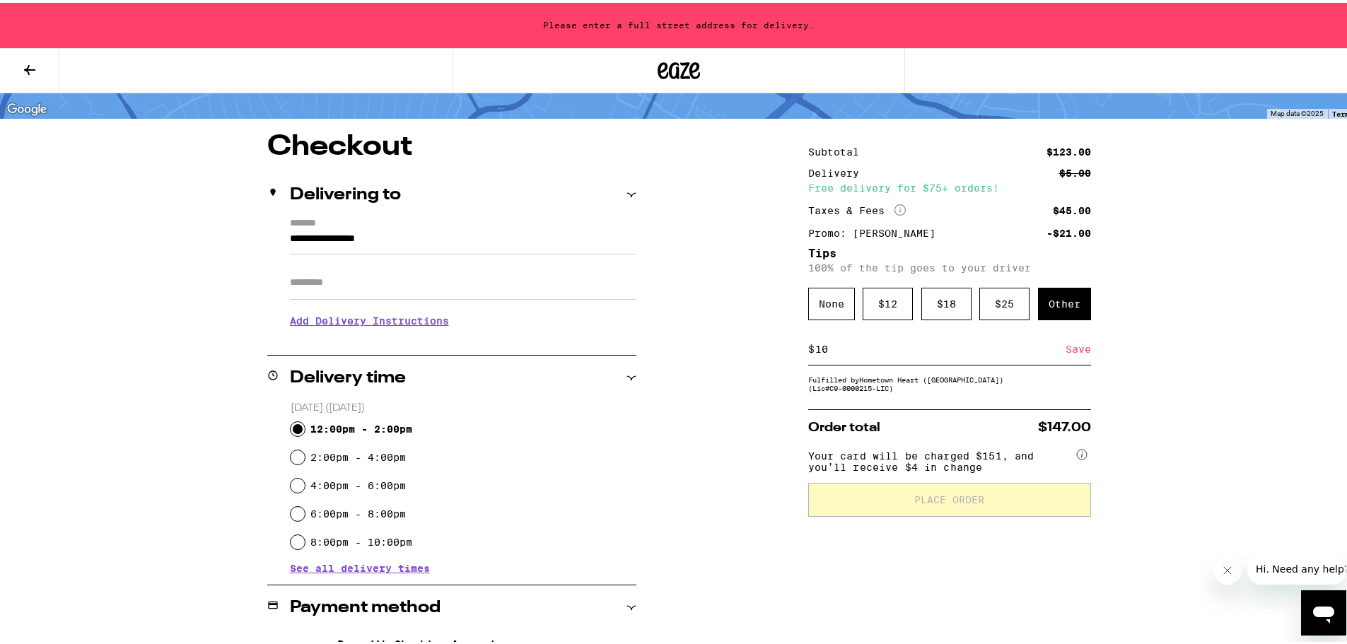
type input "10"
click at [1070, 349] on div "Save" at bounding box center [1078, 346] width 25 height 31
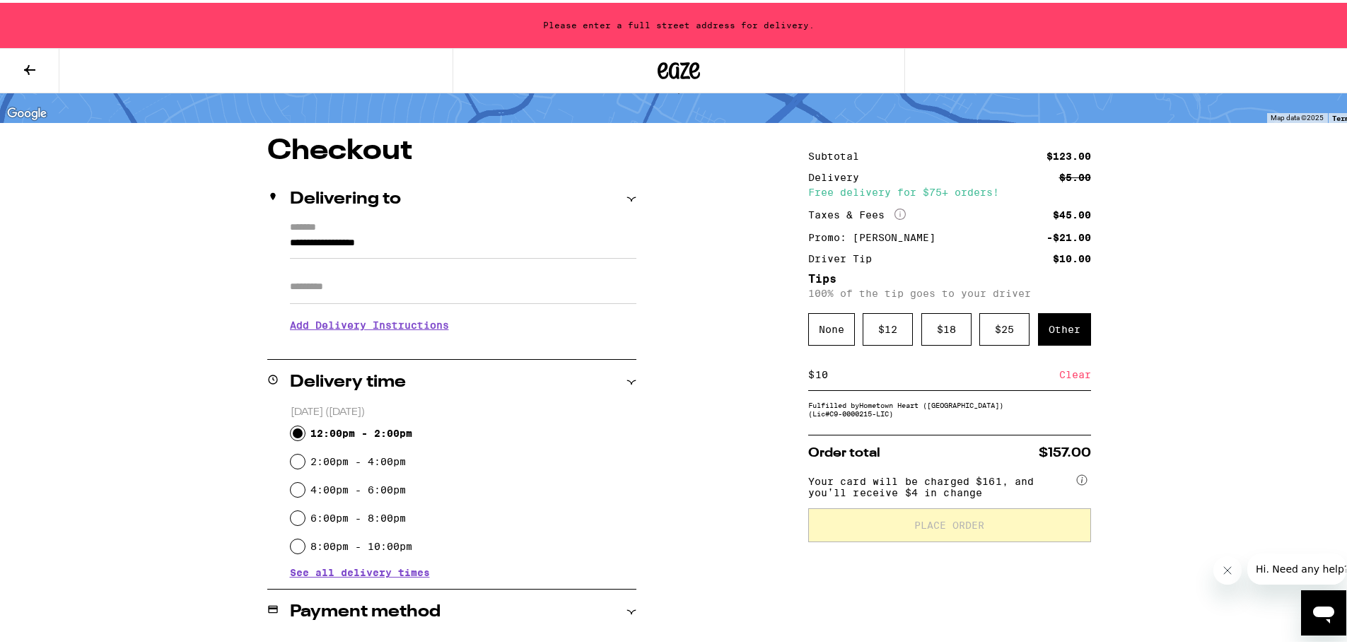
scroll to position [0, 0]
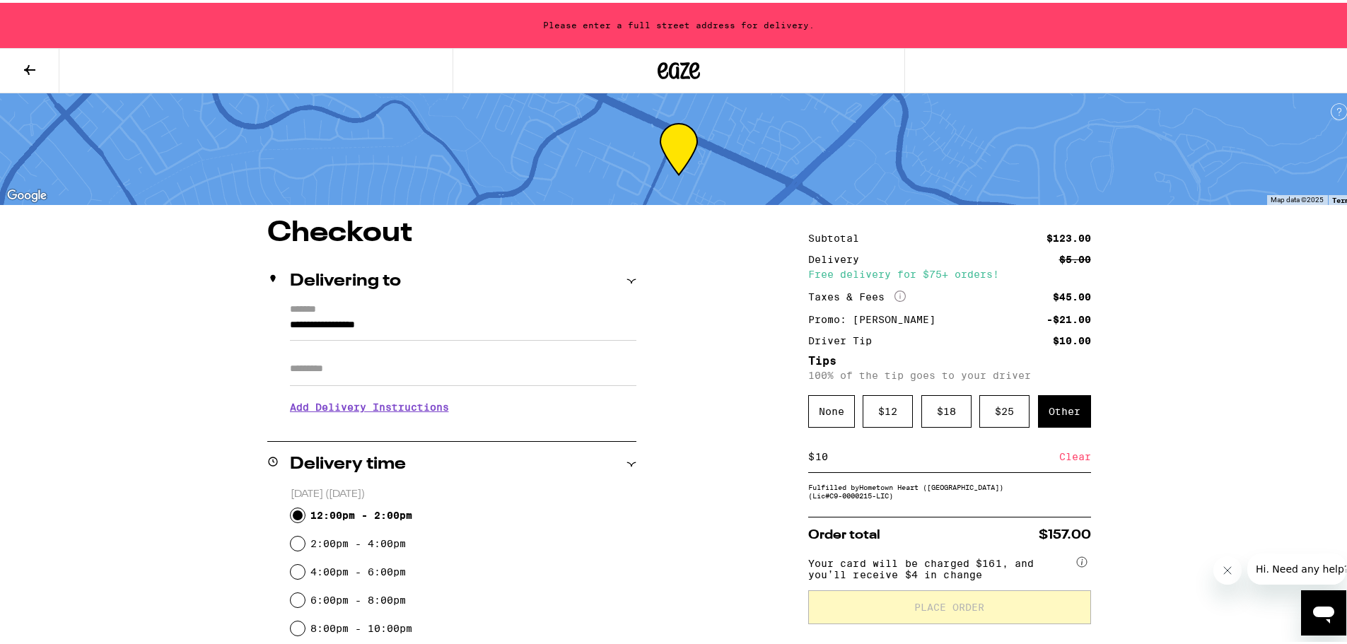
click at [36, 64] on icon at bounding box center [29, 67] width 17 height 17
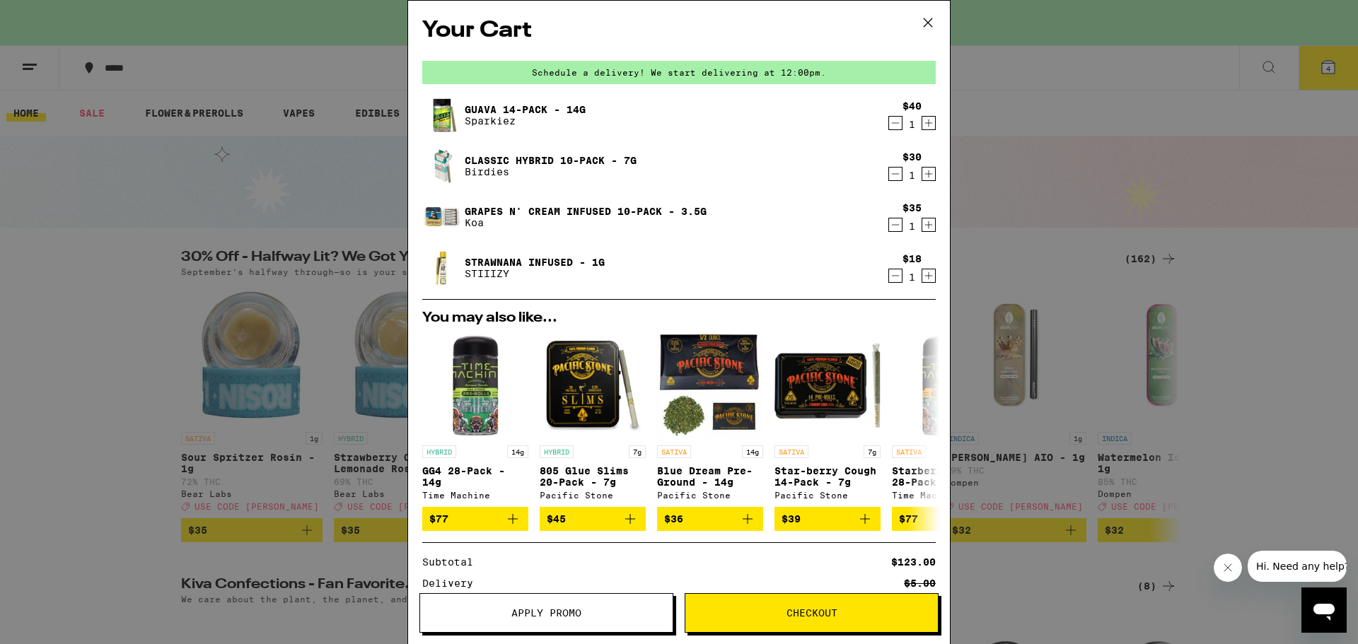
click at [928, 20] on icon at bounding box center [927, 22] width 21 height 21
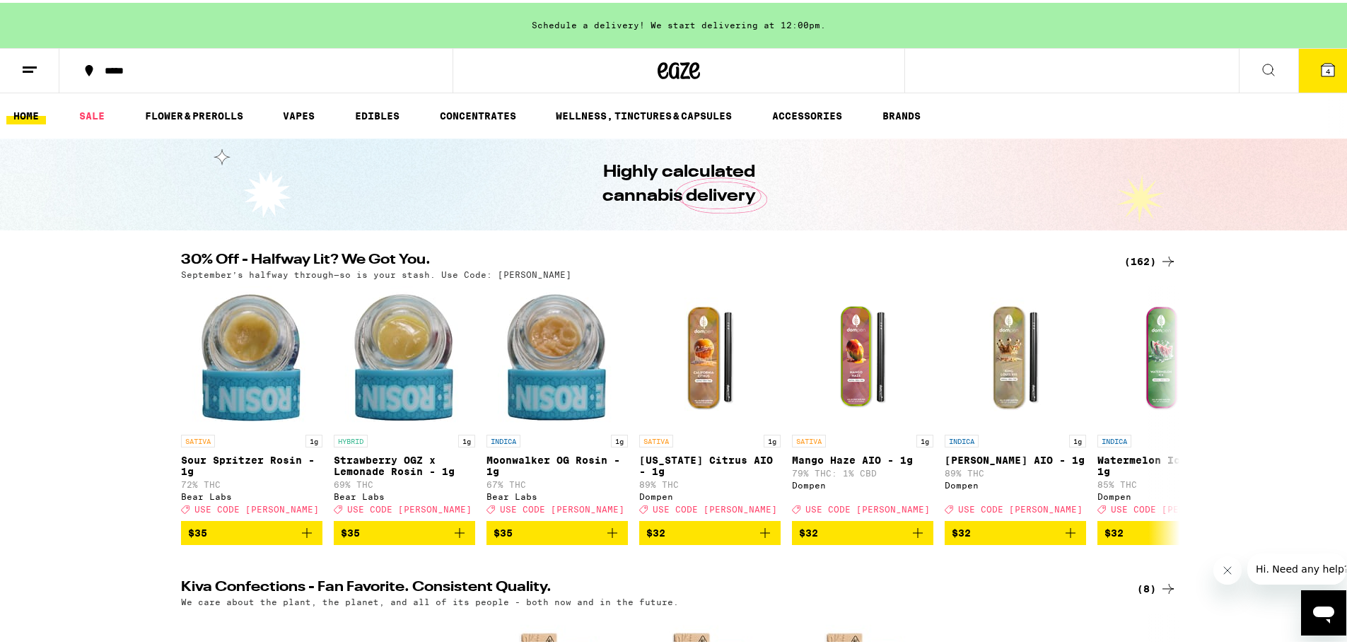
click at [115, 67] on div "*****" at bounding box center [263, 68] width 331 height 10
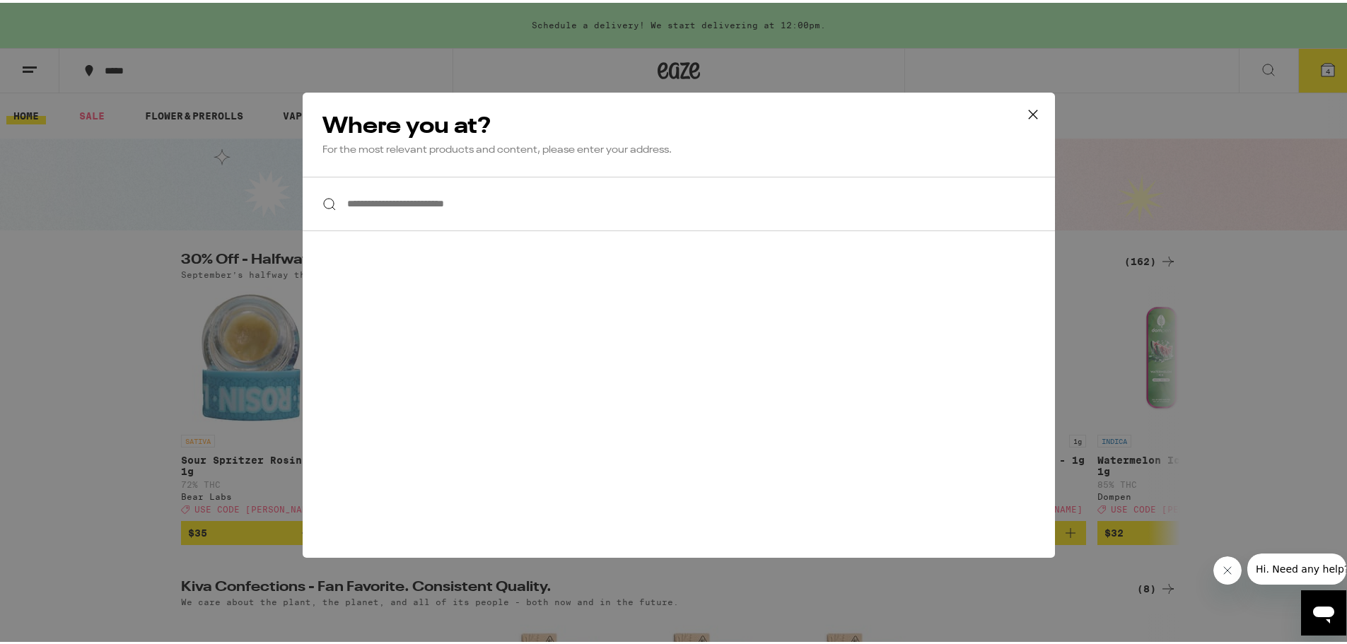
click at [1028, 113] on icon at bounding box center [1033, 111] width 21 height 21
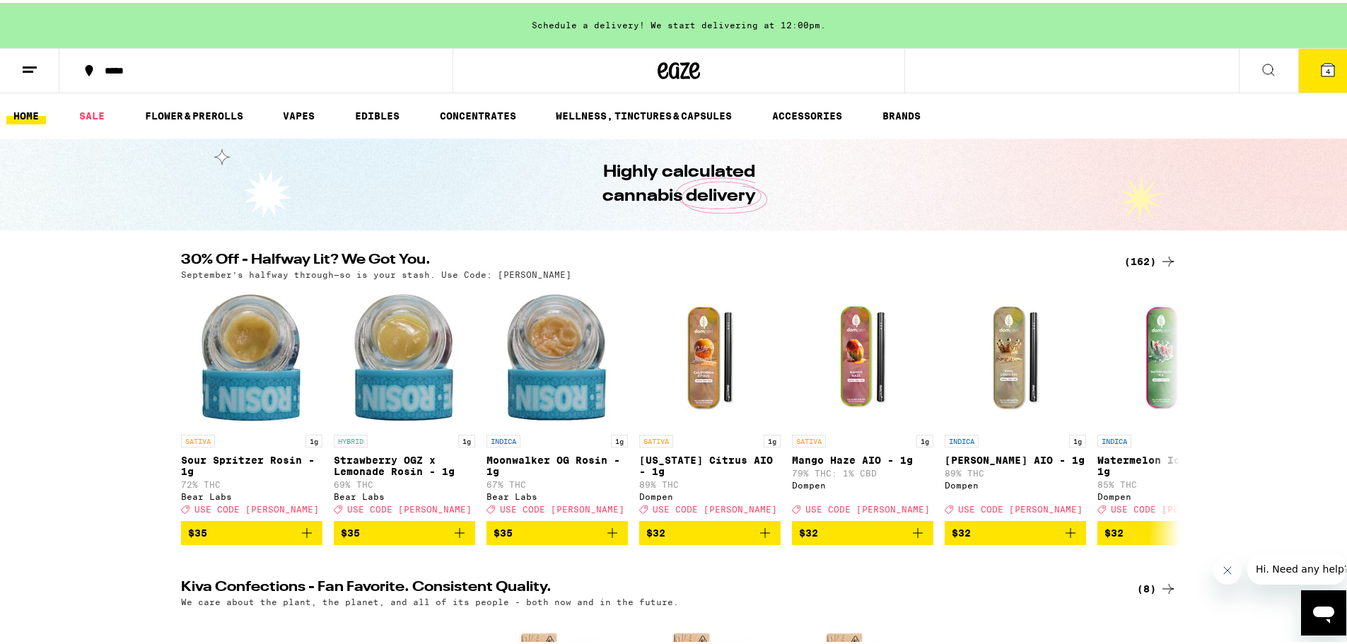
click at [132, 66] on div "*****" at bounding box center [263, 68] width 331 height 10
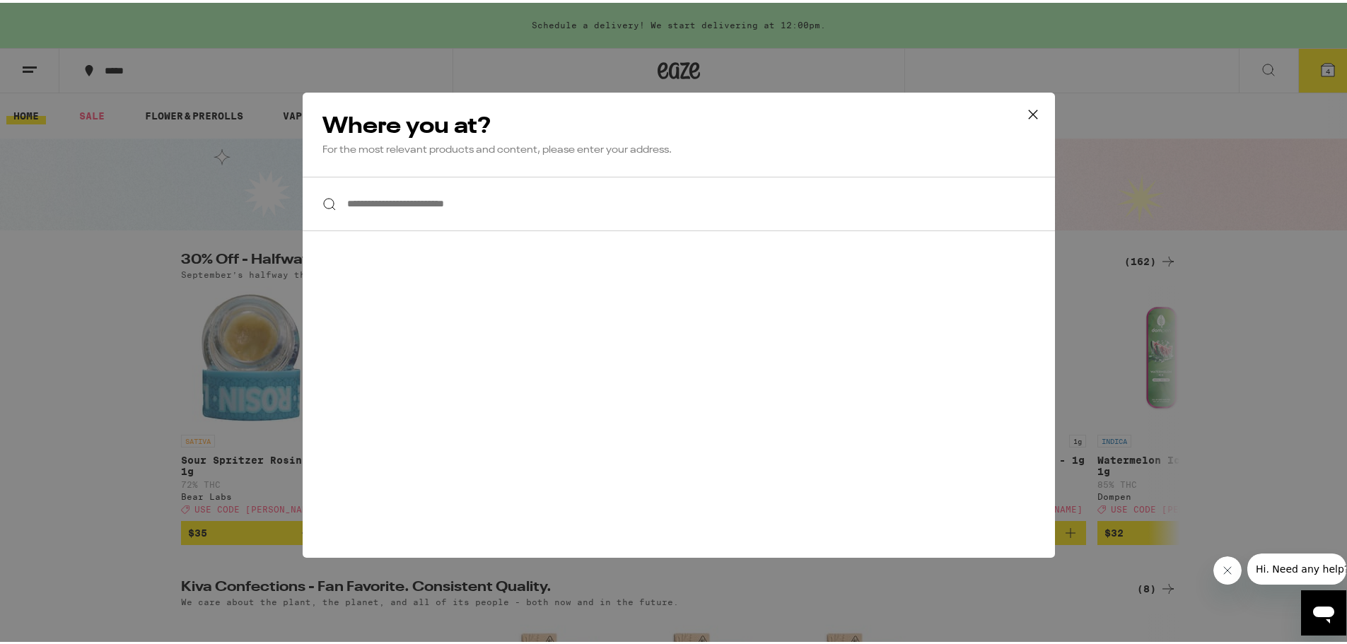
click at [442, 204] on input "**********" at bounding box center [679, 201] width 752 height 54
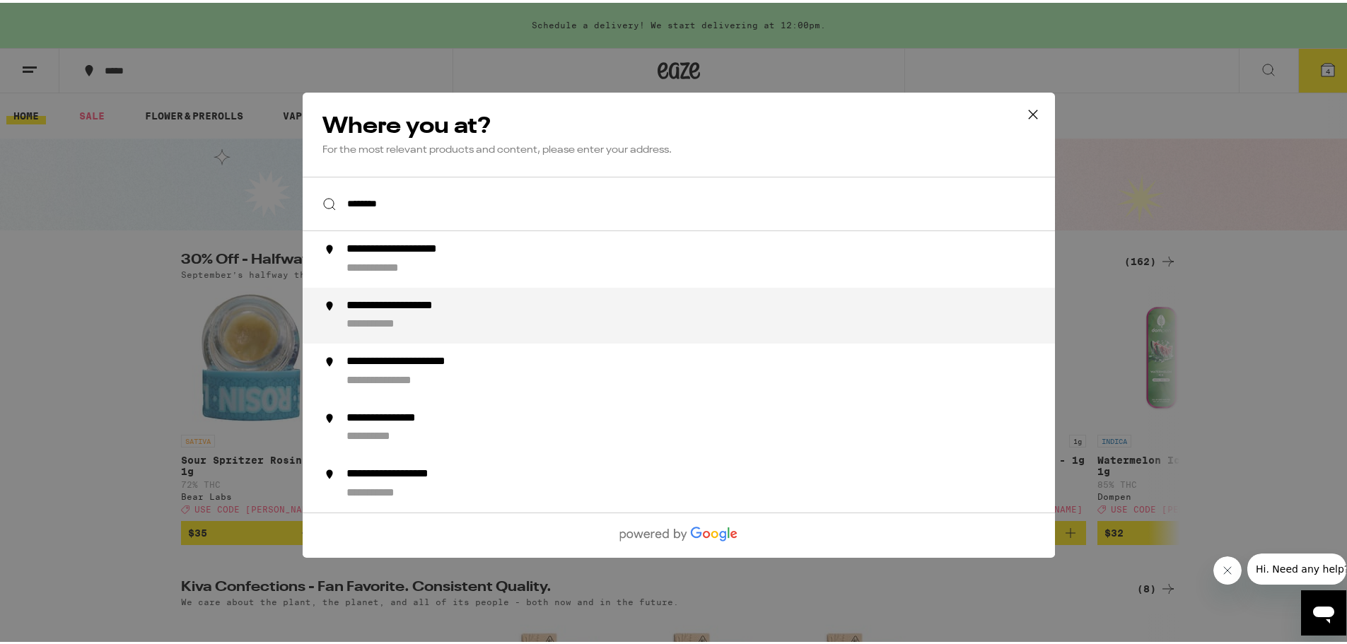
click at [408, 310] on div "**********" at bounding box center [420, 303] width 146 height 15
type input "**********"
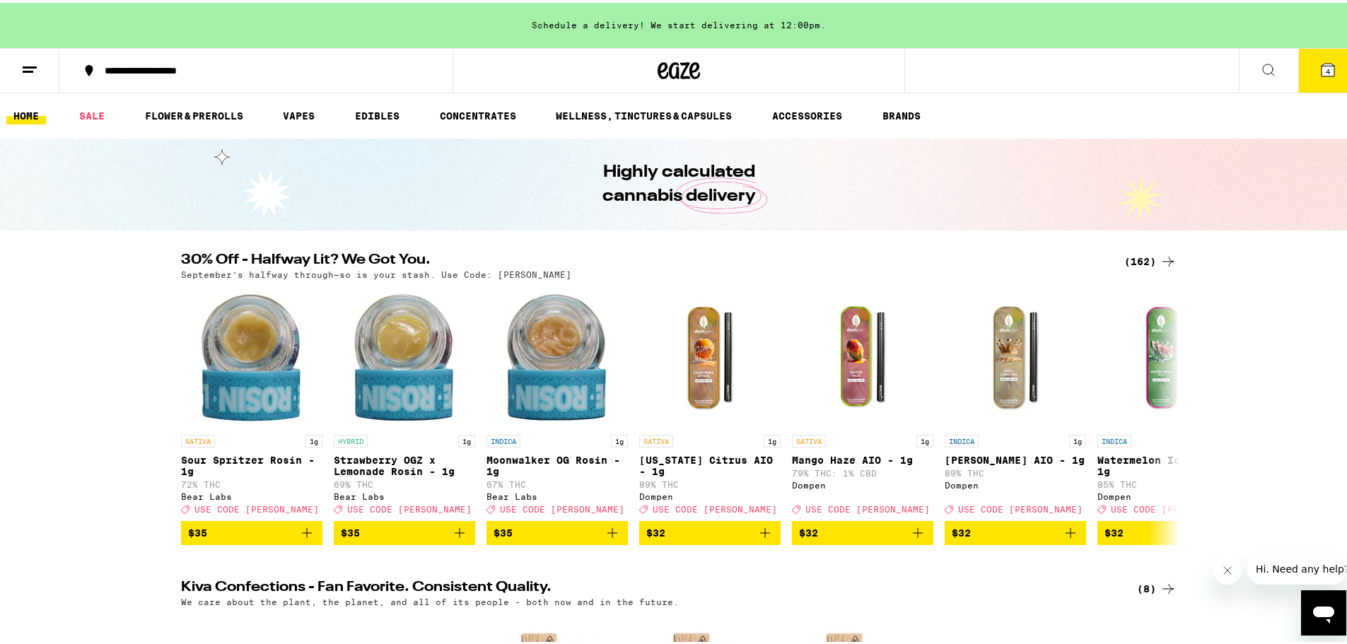
click at [1074, 69] on icon at bounding box center [1328, 67] width 17 height 17
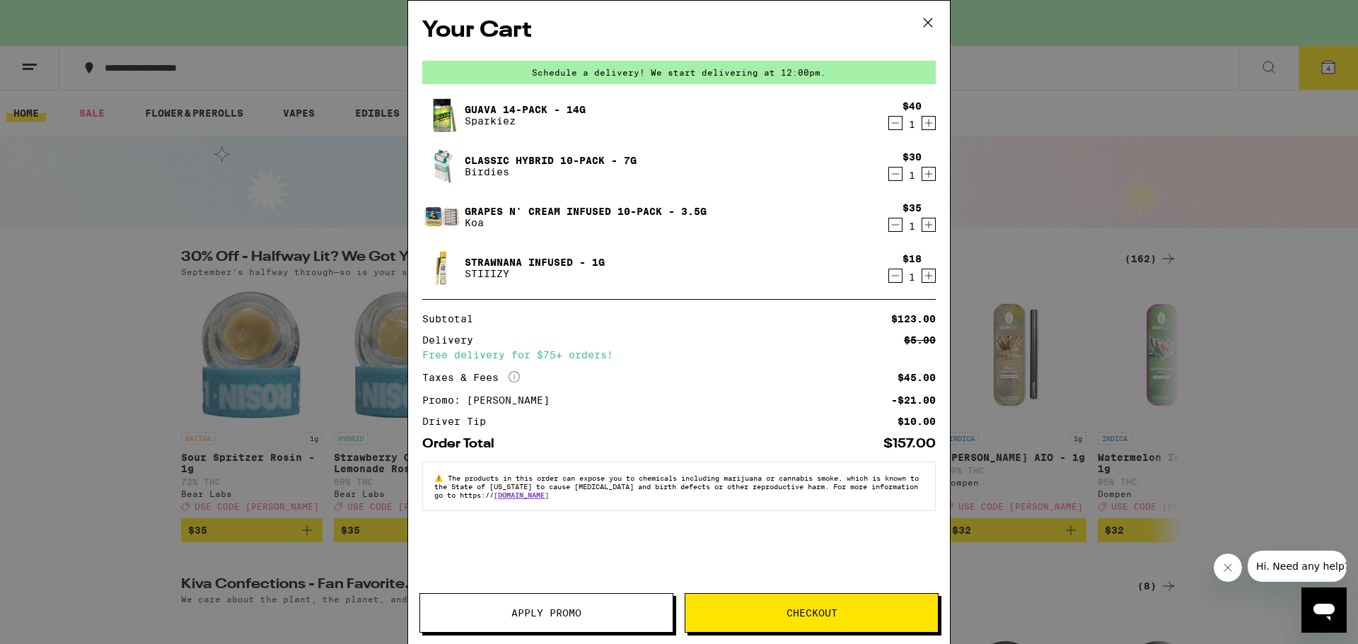
click at [823, 581] on span "Checkout" at bounding box center [811, 613] width 51 height 10
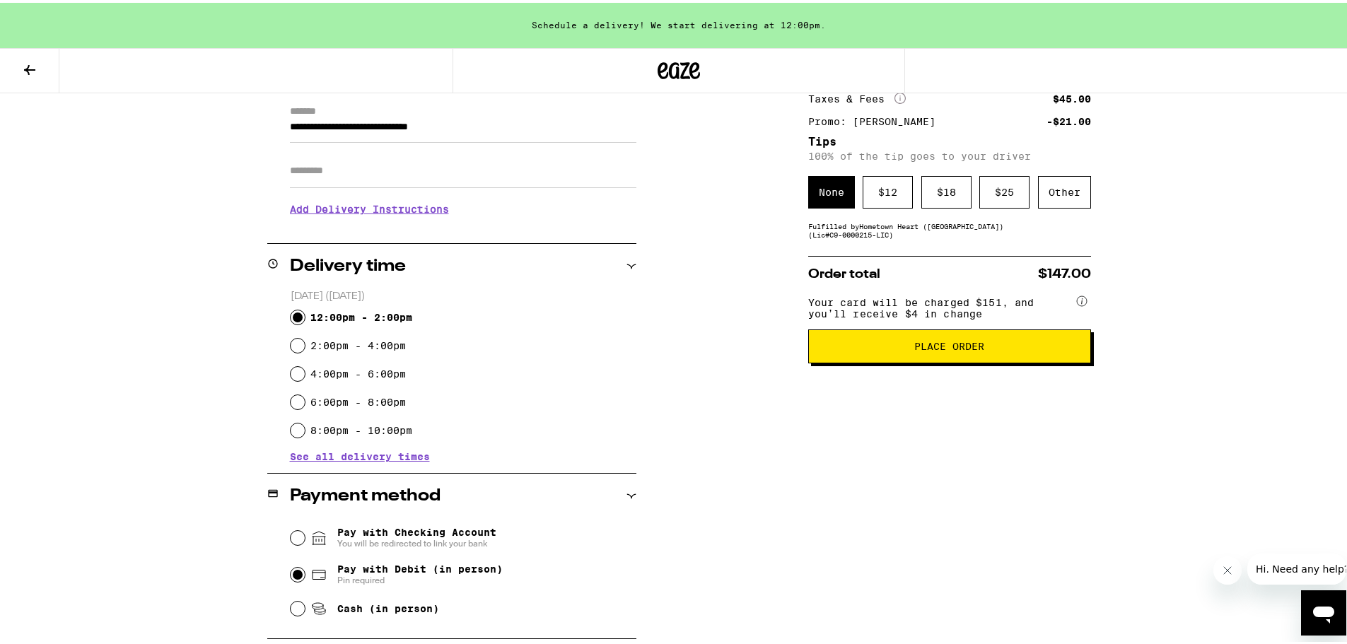
scroll to position [86, 0]
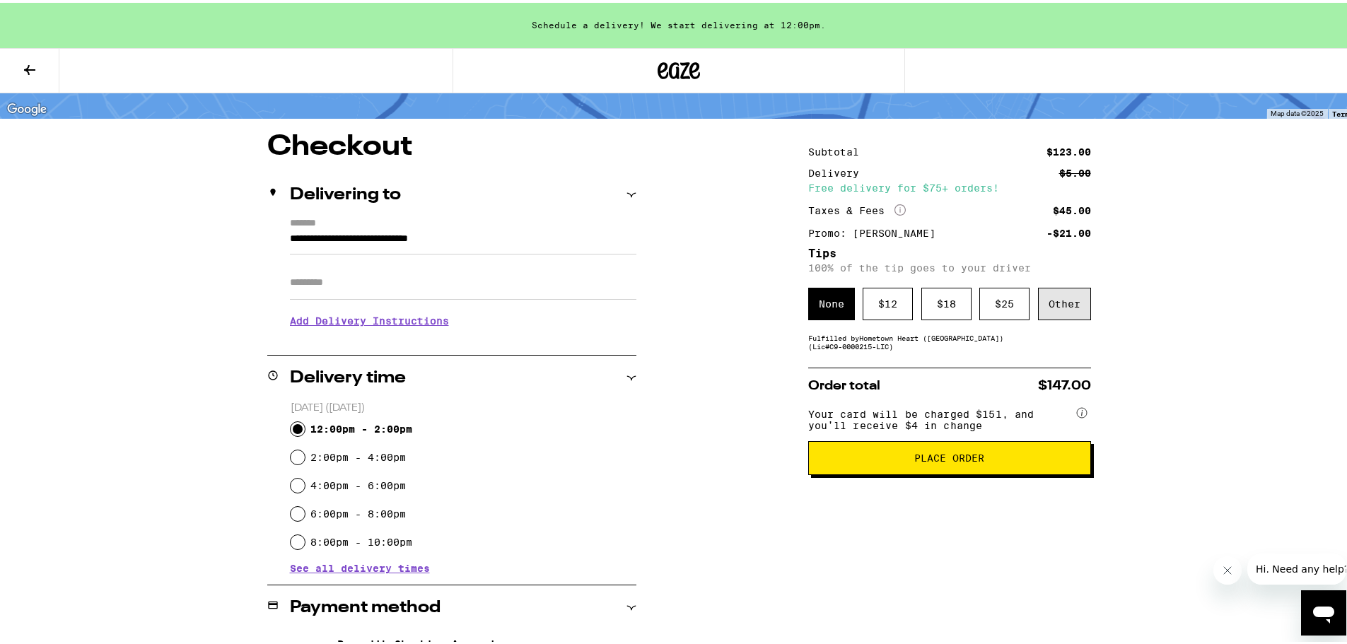
click at [1062, 305] on div "Other" at bounding box center [1064, 301] width 53 height 33
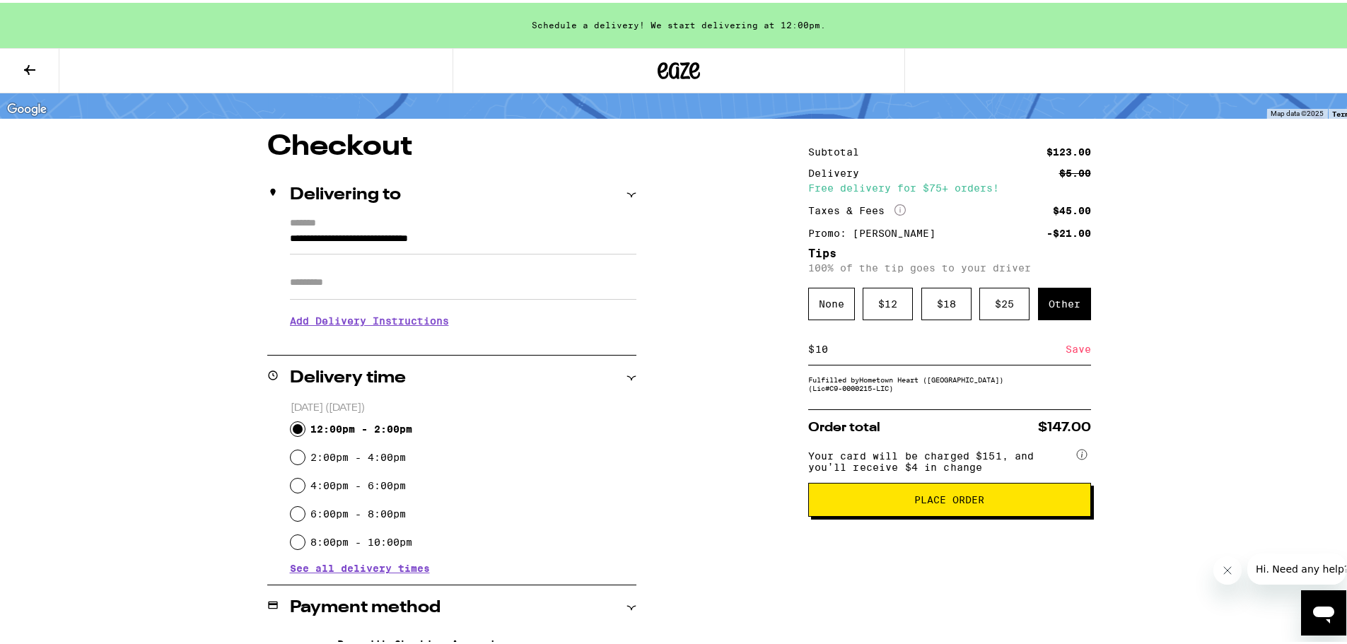
type input "10"
click at [1074, 347] on div "Save" at bounding box center [1078, 346] width 25 height 31
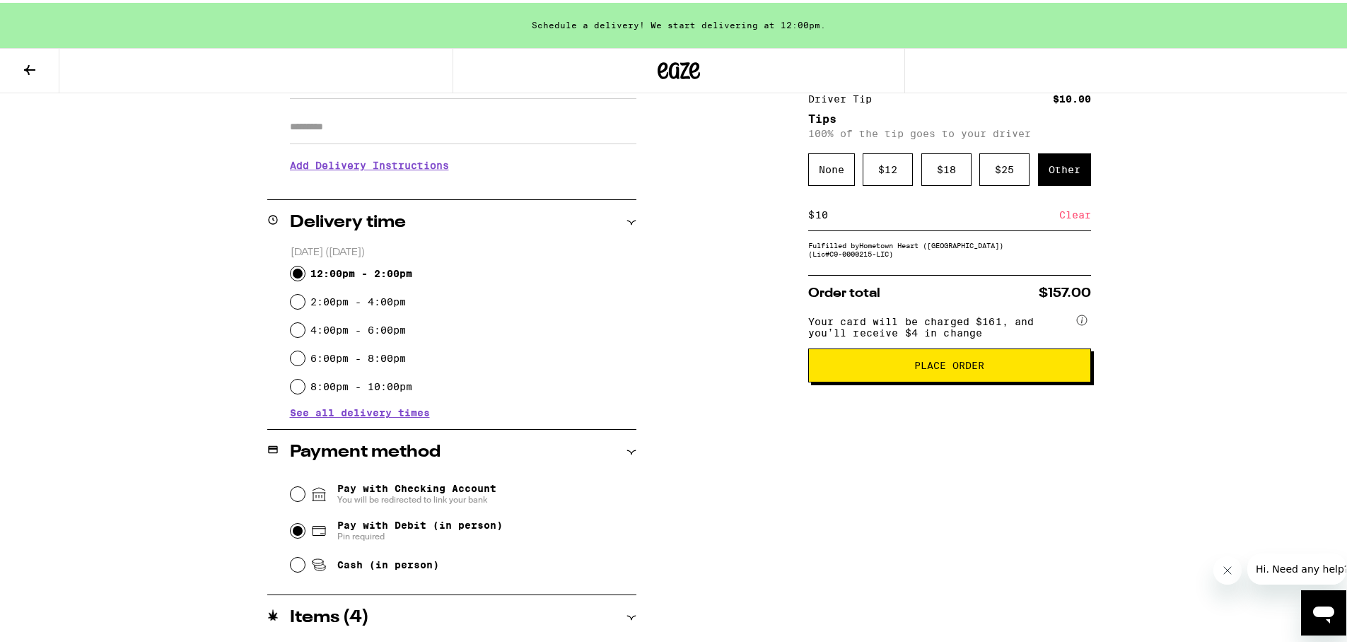
scroll to position [440, 0]
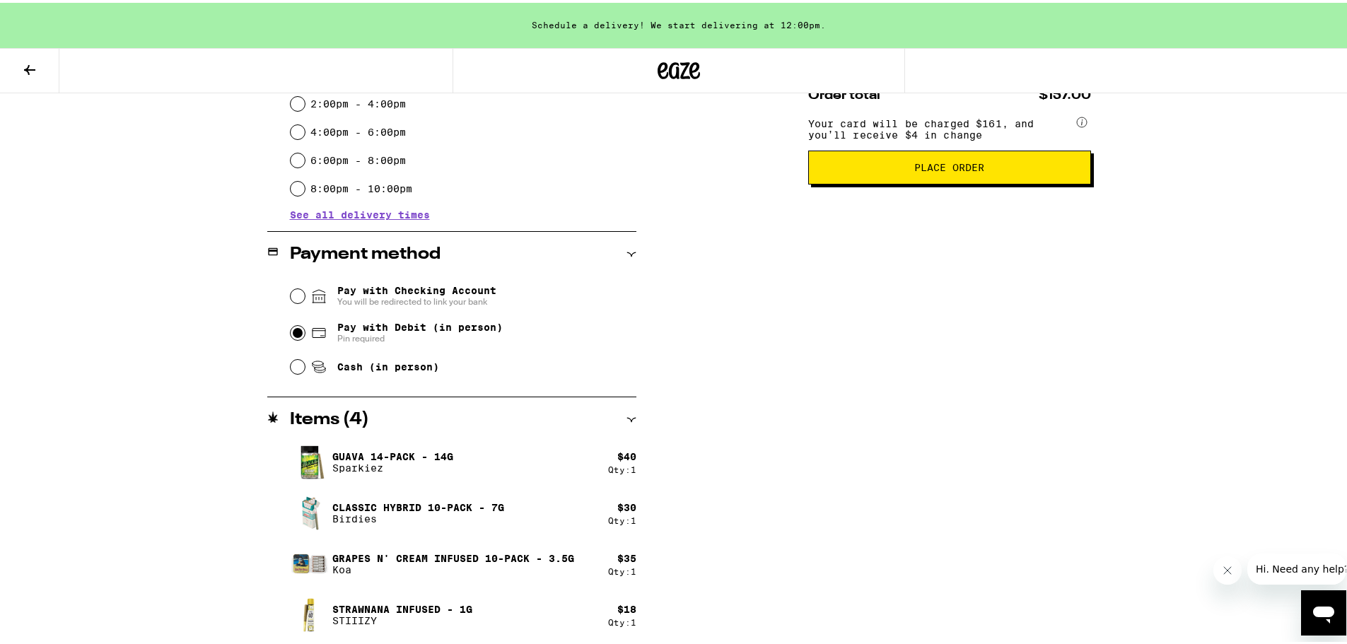
drag, startPoint x: 932, startPoint y: 174, endPoint x: 931, endPoint y: 181, distance: 7.2
click at [931, 180] on button "Place Order" at bounding box center [949, 165] width 283 height 34
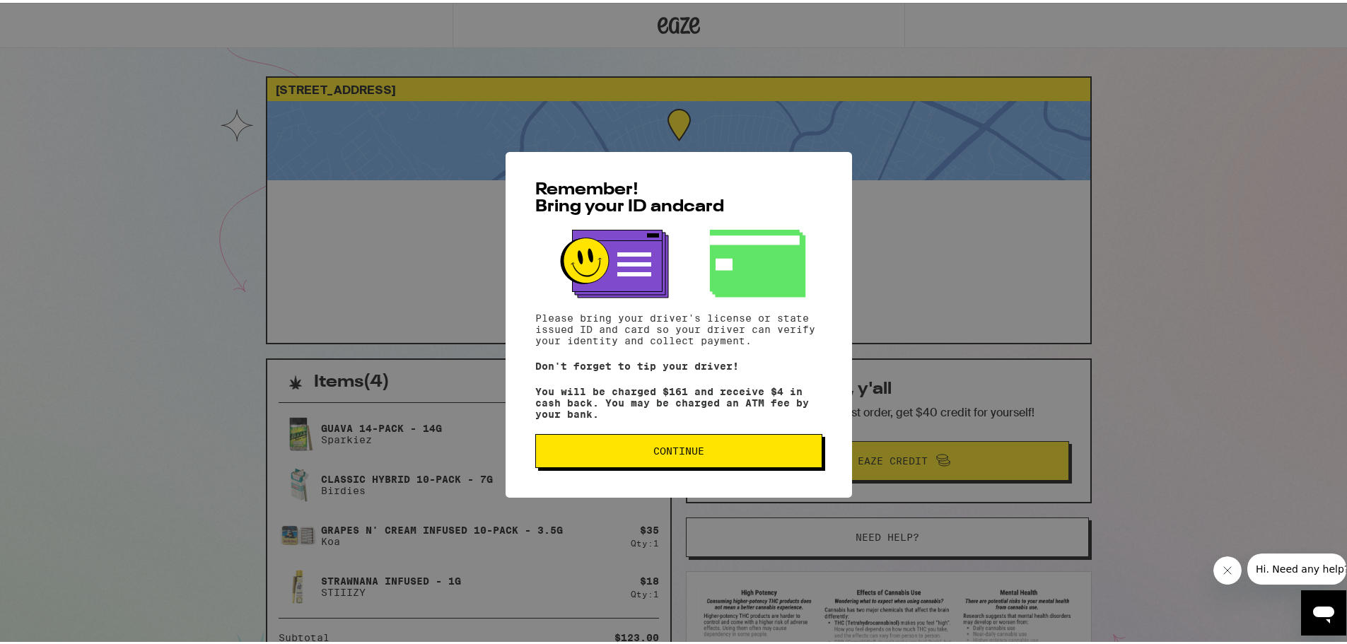
click at [716, 449] on span "Continue" at bounding box center [678, 448] width 263 height 10
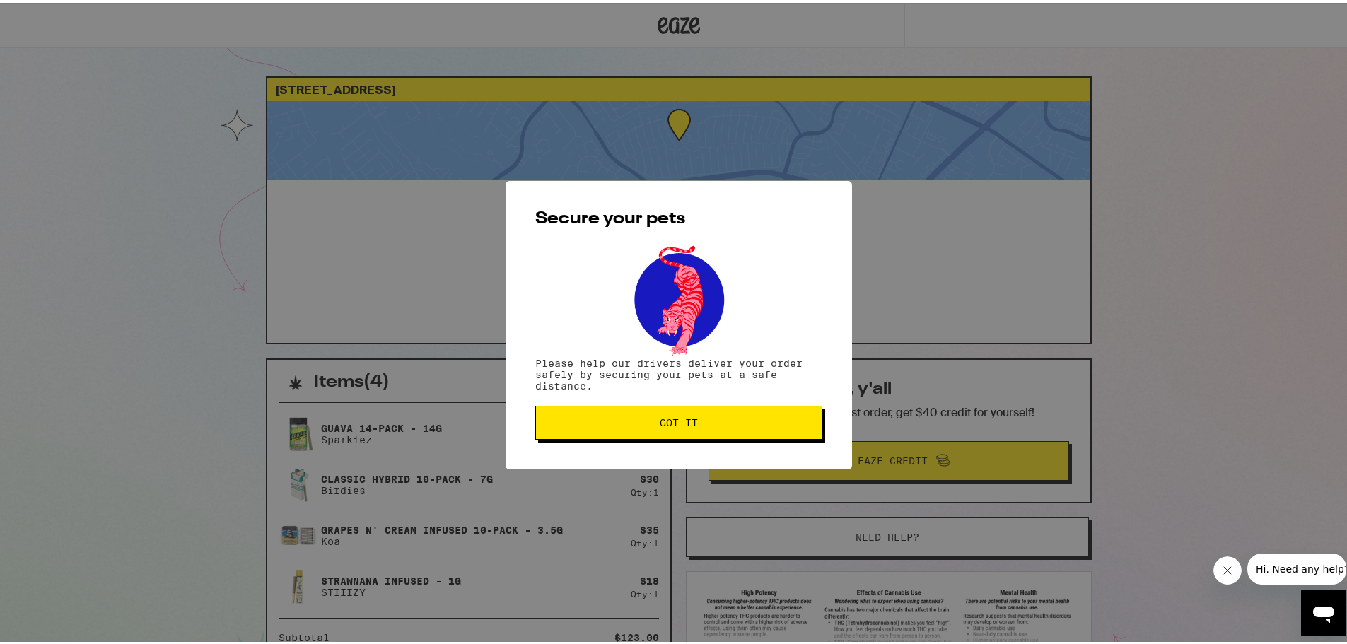
click at [684, 425] on span "Got it" at bounding box center [679, 420] width 38 height 10
